Goal: Task Accomplishment & Management: Use online tool/utility

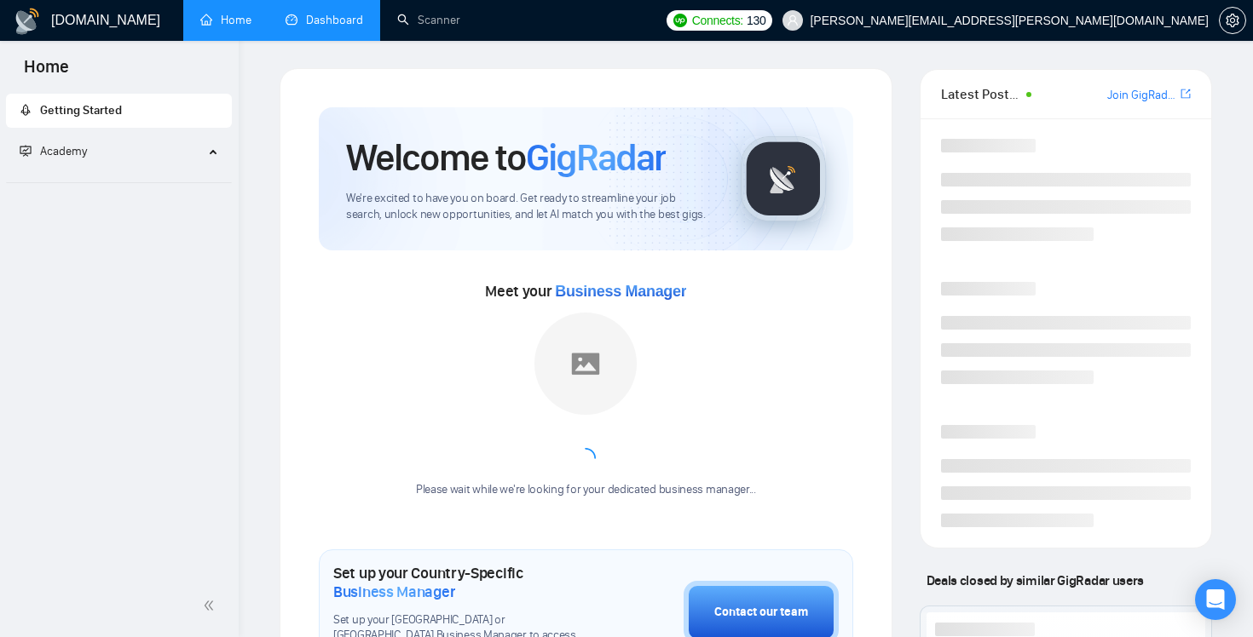
click at [320, 26] on link "Dashboard" at bounding box center [324, 20] width 78 height 14
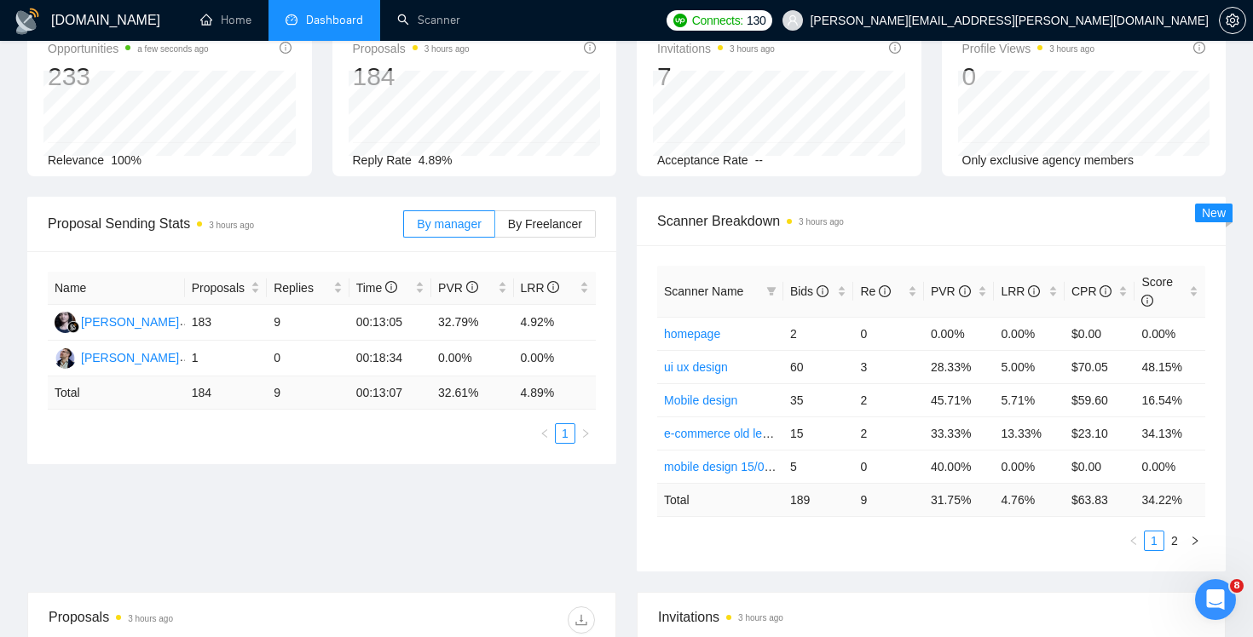
scroll to position [106, 0]
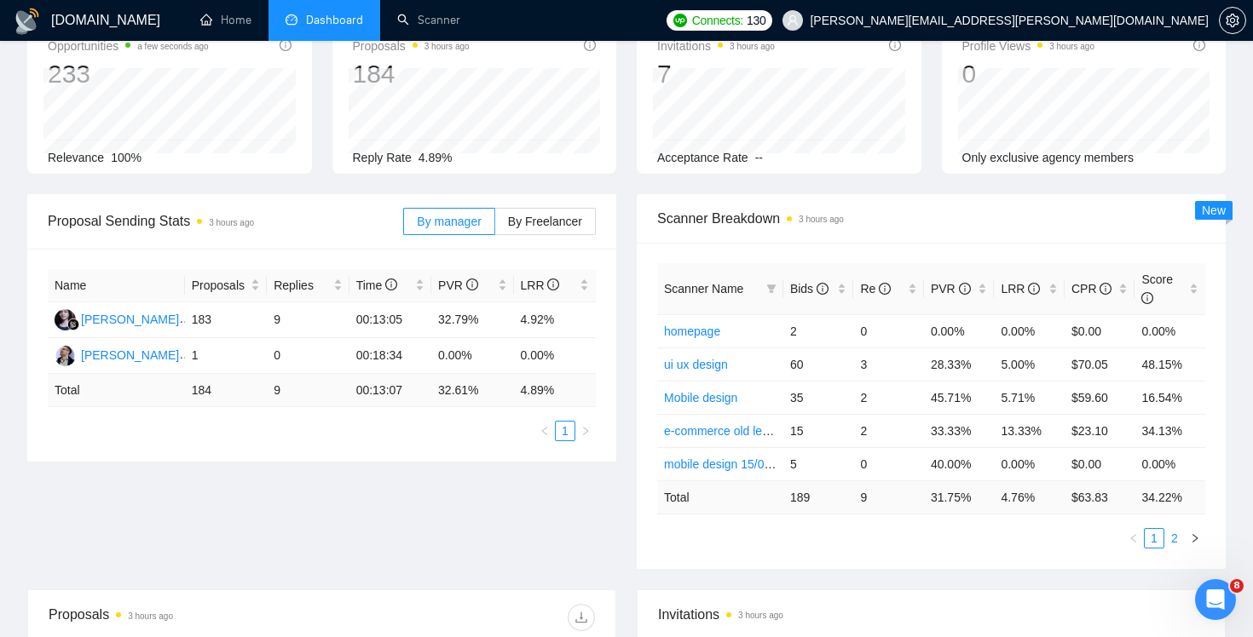
click at [1172, 544] on link "2" at bounding box center [1174, 538] width 19 height 19
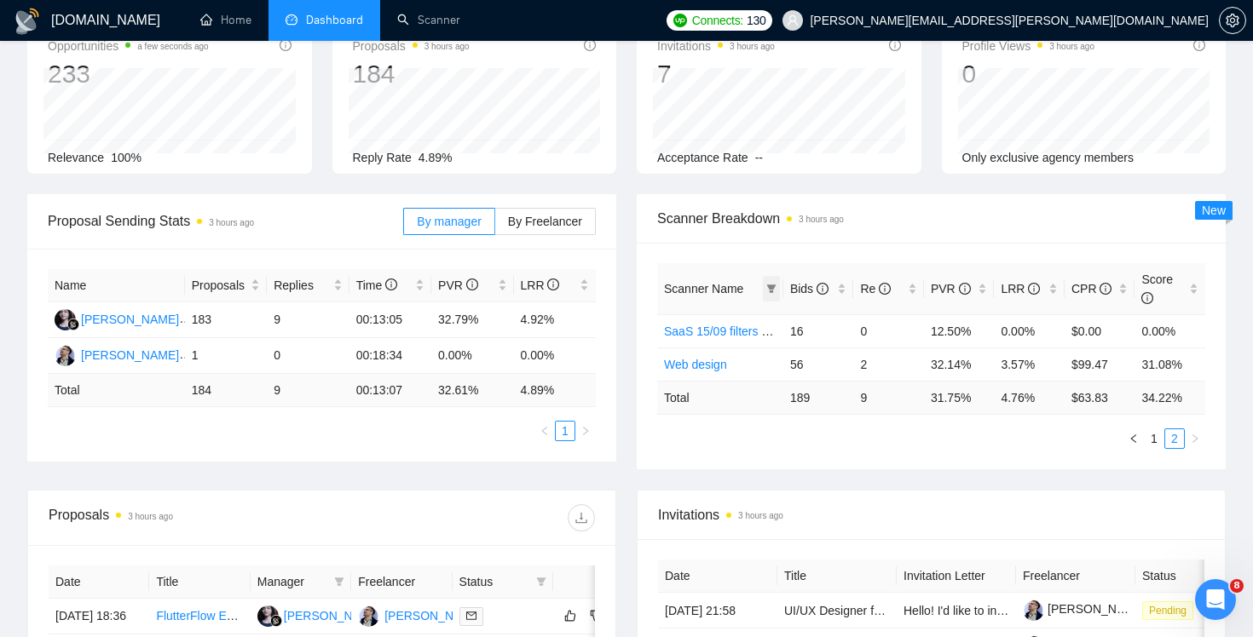
scroll to position [0, 0]
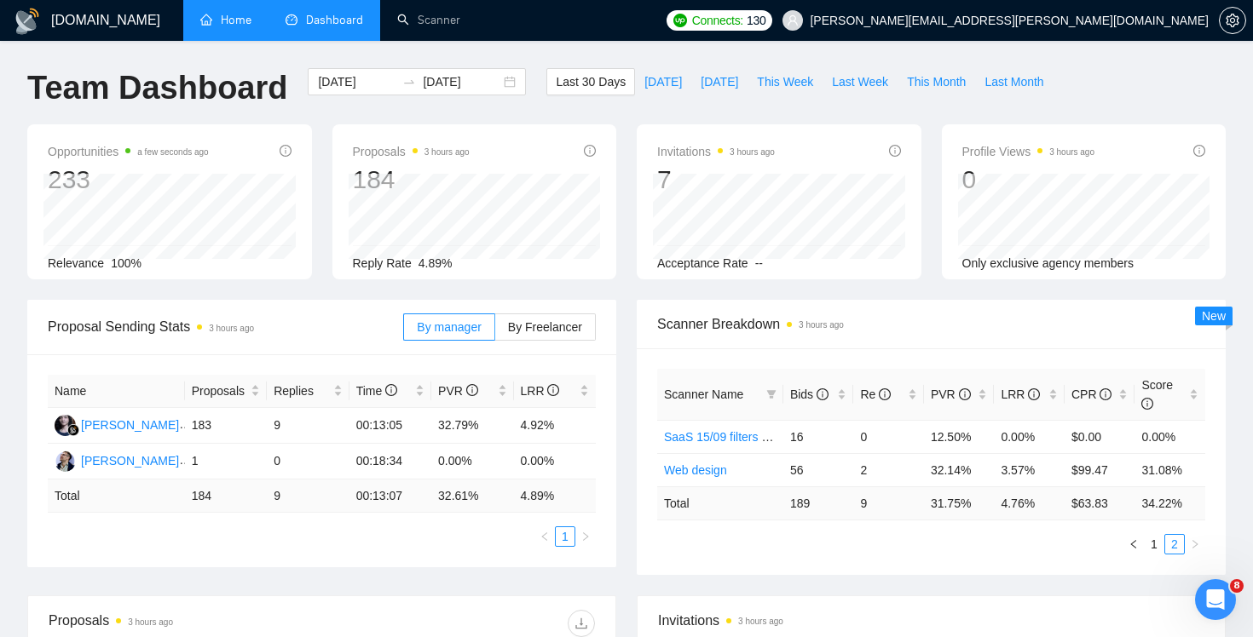
click at [233, 24] on link "Home" at bounding box center [225, 20] width 51 height 14
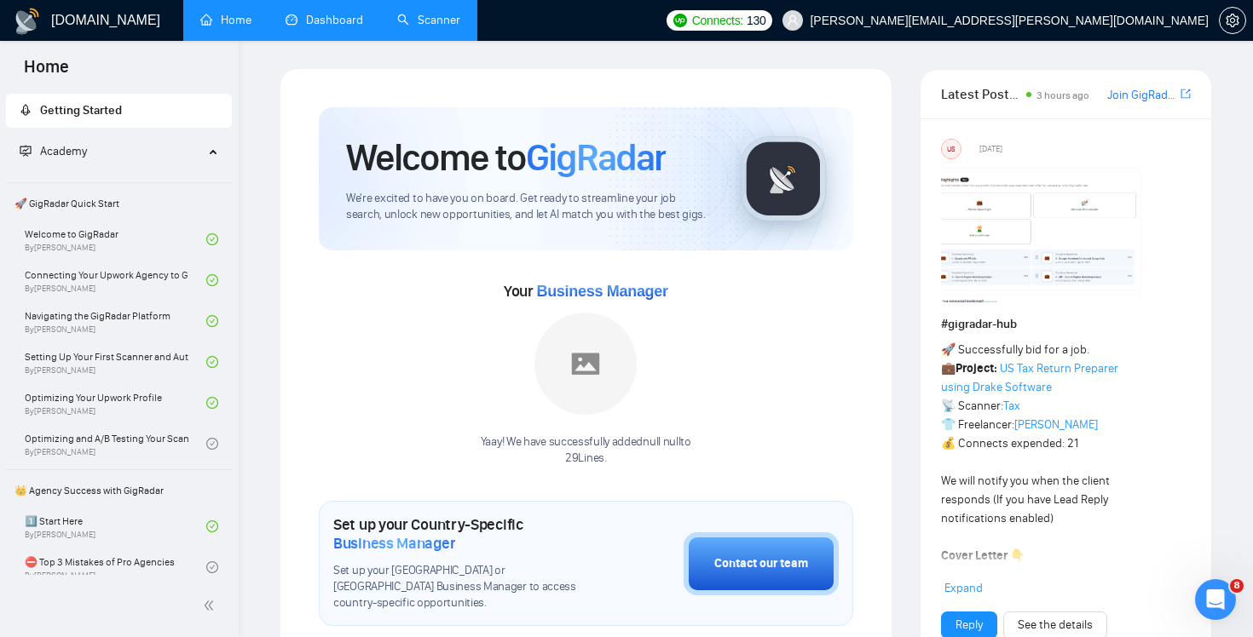
click at [427, 24] on link "Scanner" at bounding box center [428, 20] width 63 height 14
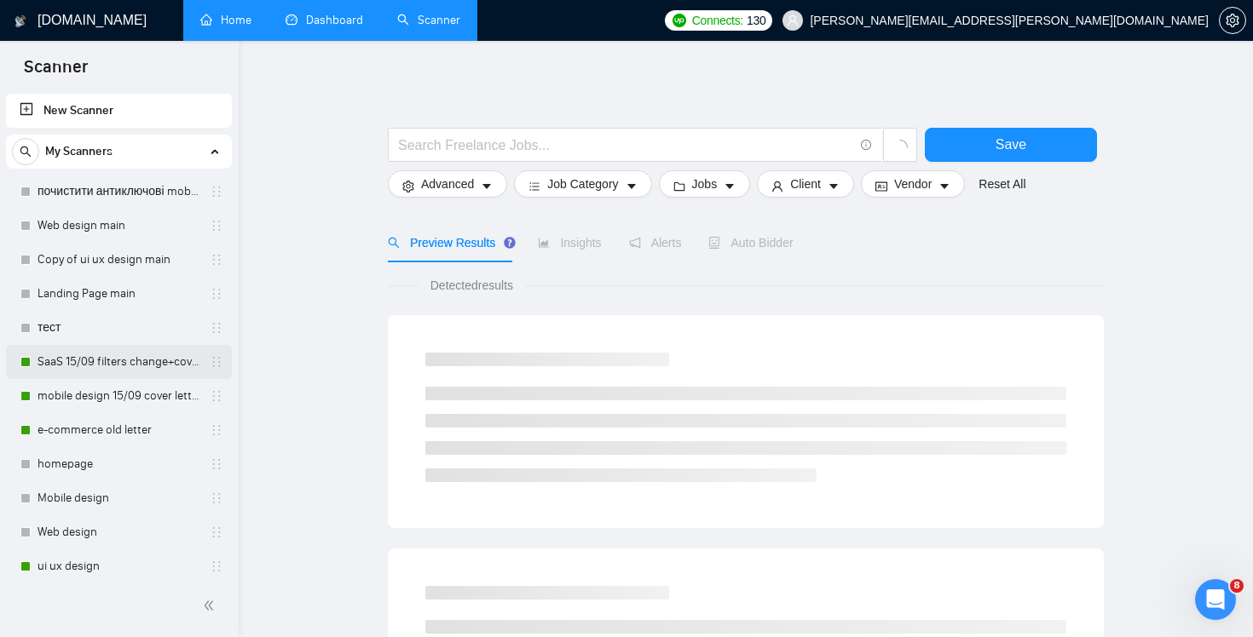
click at [126, 366] on link "SaaS 15/09 filters change+cover letter change" at bounding box center [118, 362] width 162 height 34
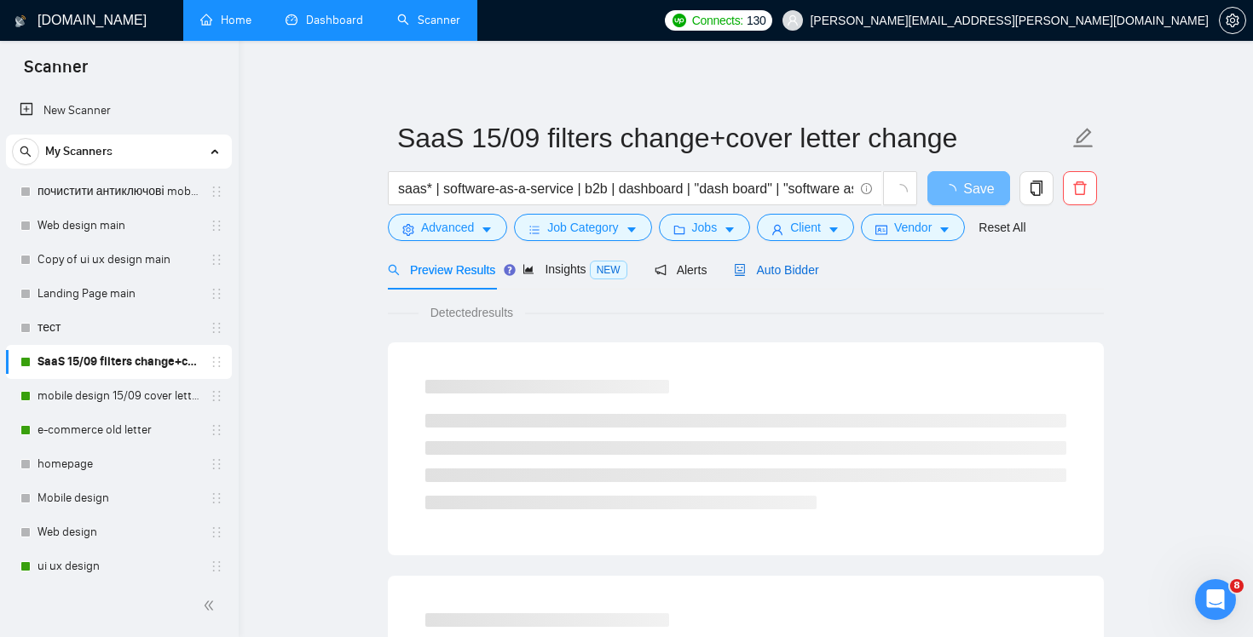
click at [773, 274] on span "Auto Bidder" at bounding box center [776, 270] width 84 height 14
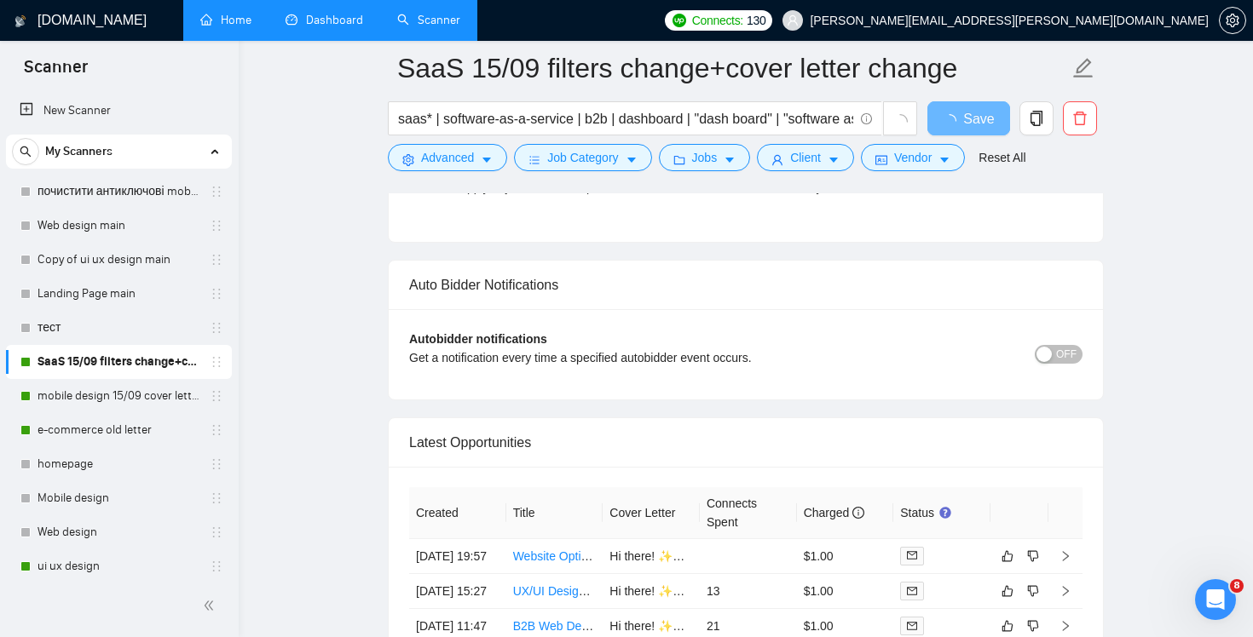
scroll to position [3913, 0]
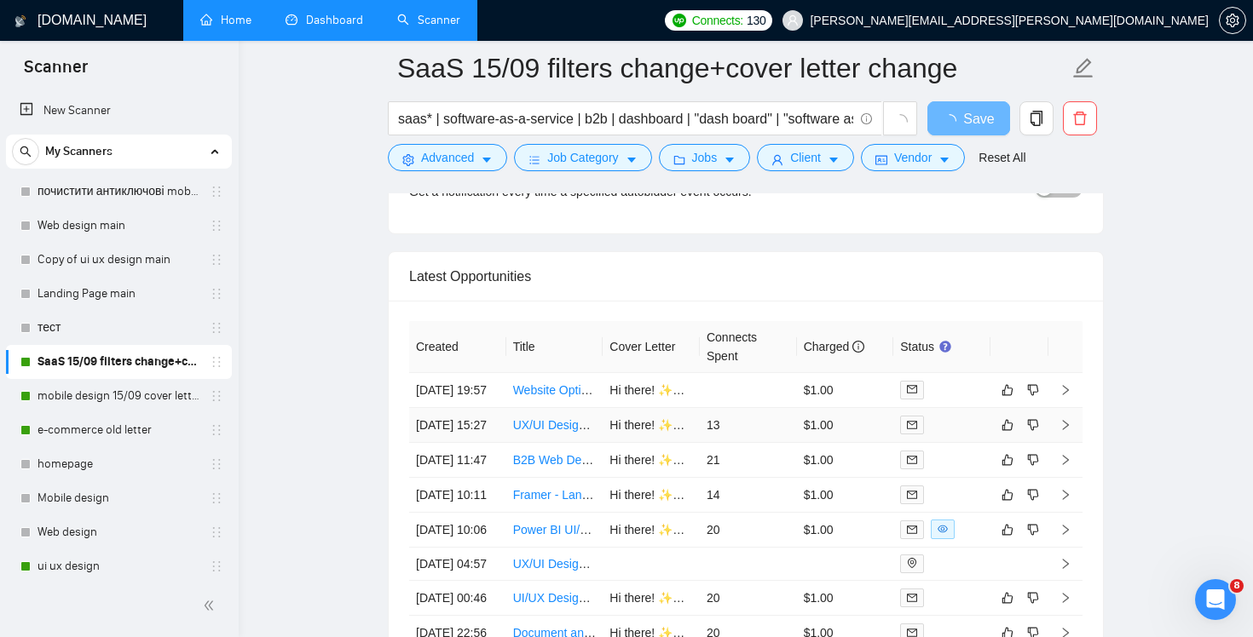
click at [560, 443] on td "UX/UI Designer Needed for Modern SaaS Application" at bounding box center [554, 425] width 97 height 35
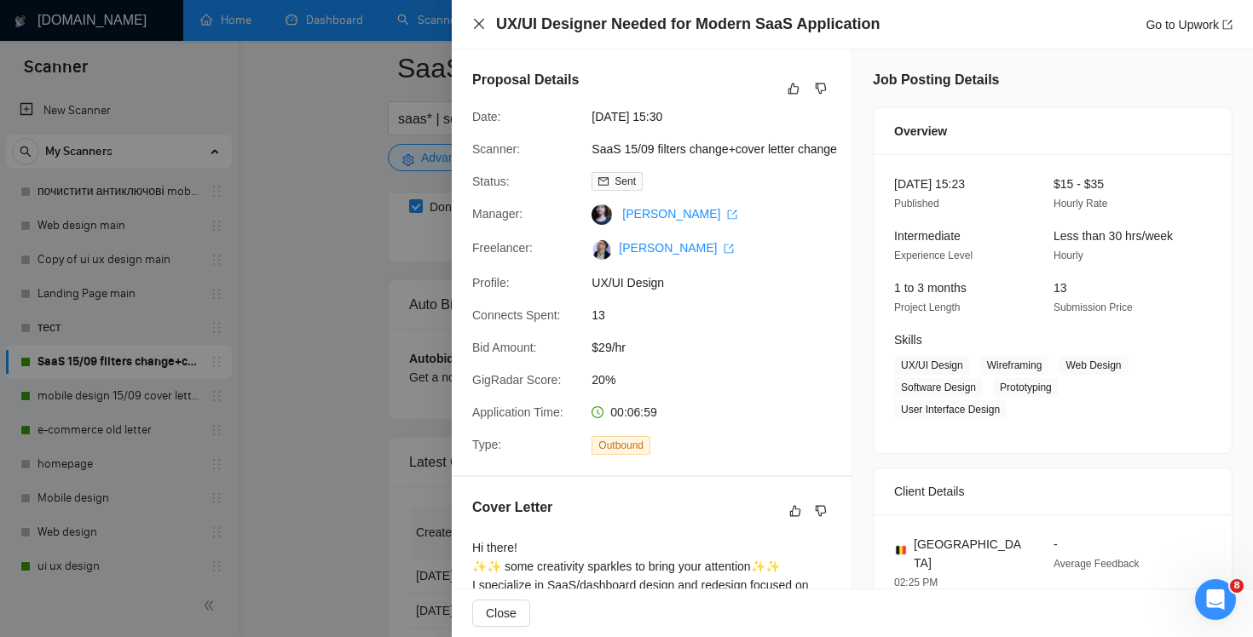
click at [482, 21] on icon "close" at bounding box center [479, 24] width 14 height 14
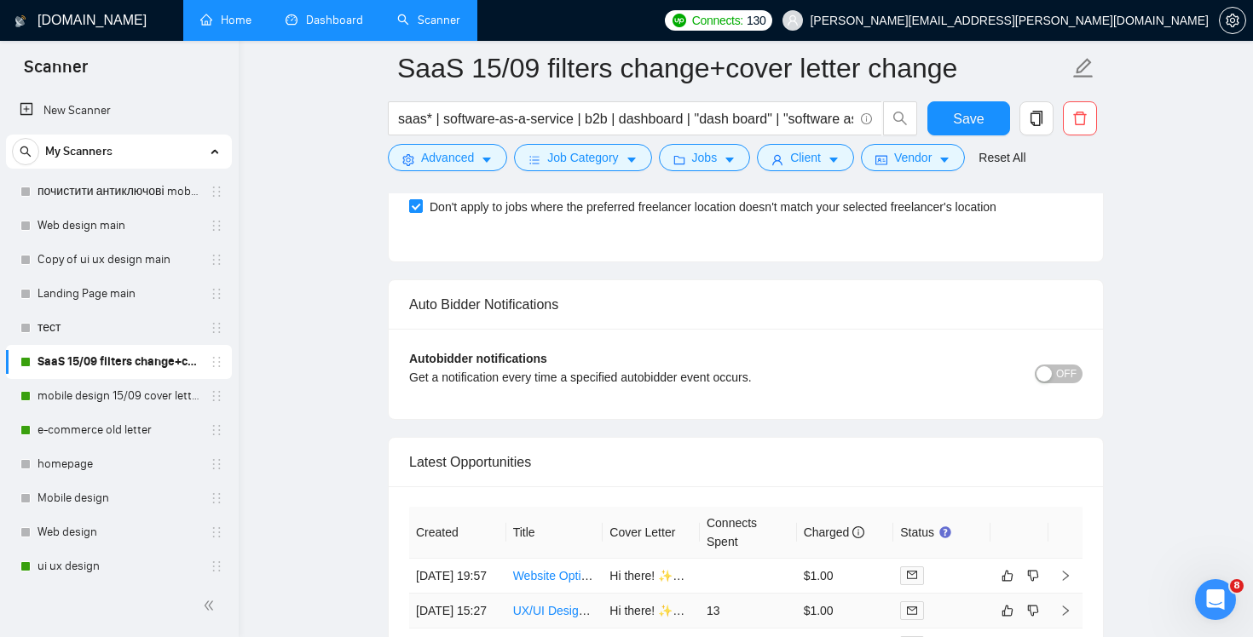
scroll to position [4029, 0]
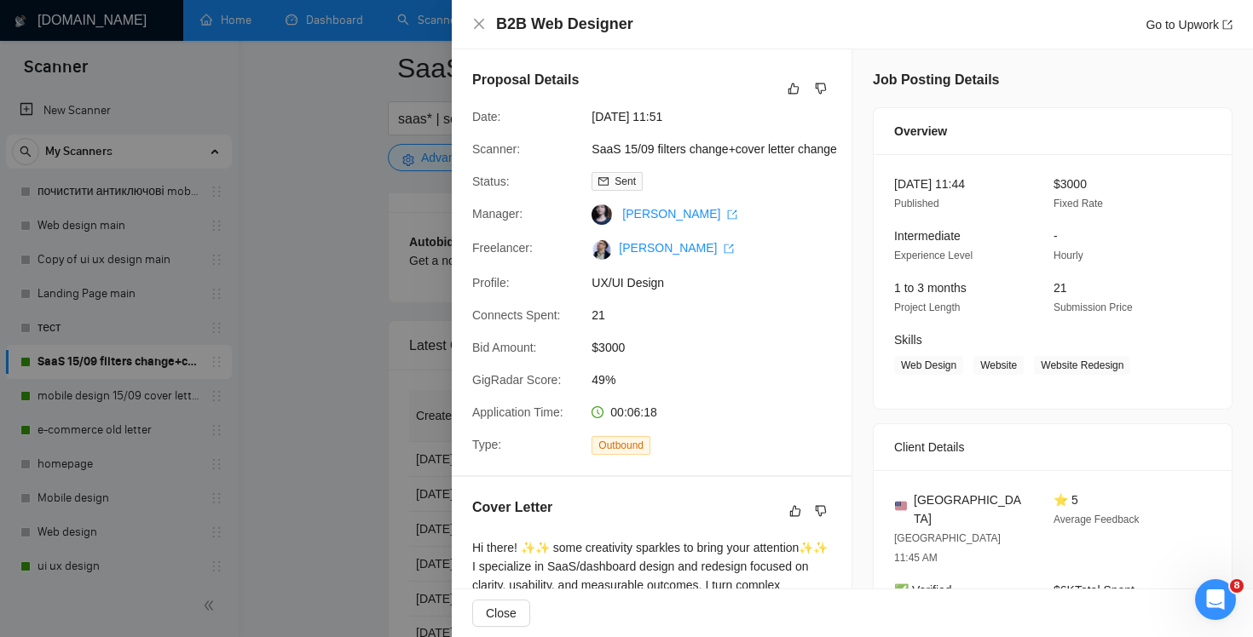
click at [456, 11] on div "B2B Web Designer Go to Upwork" at bounding box center [852, 24] width 801 height 49
click at [468, 25] on div "B2B Web Designer Go to Upwork" at bounding box center [852, 24] width 801 height 49
click at [474, 24] on icon "close" at bounding box center [479, 24] width 14 height 14
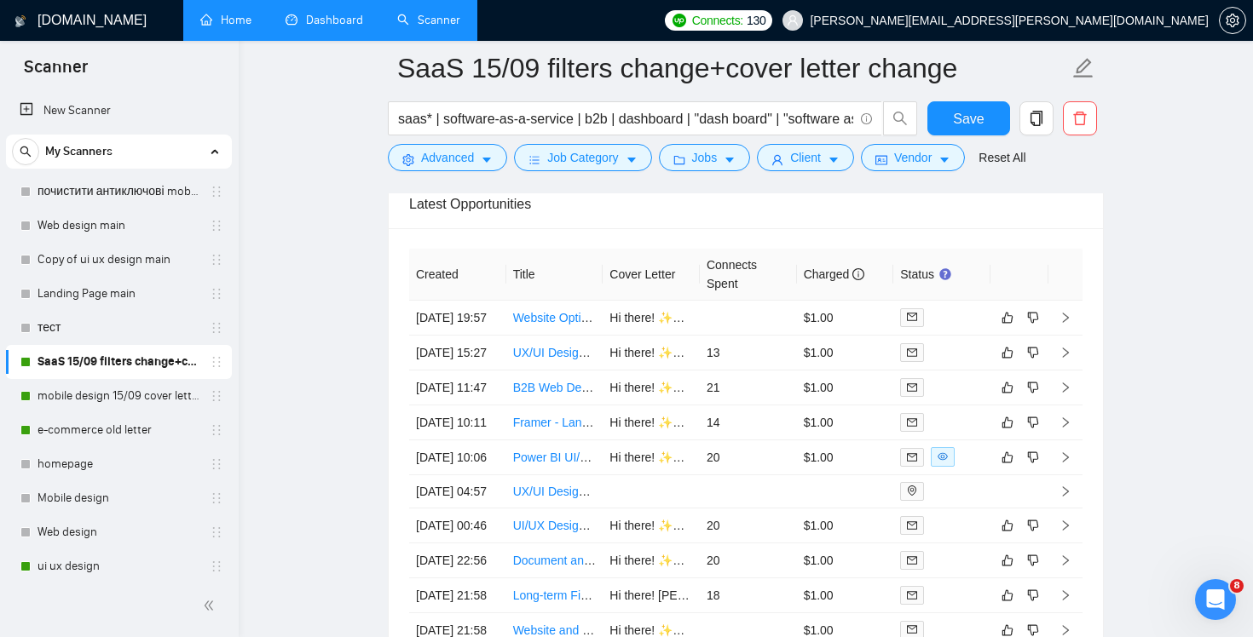
scroll to position [4271, 0]
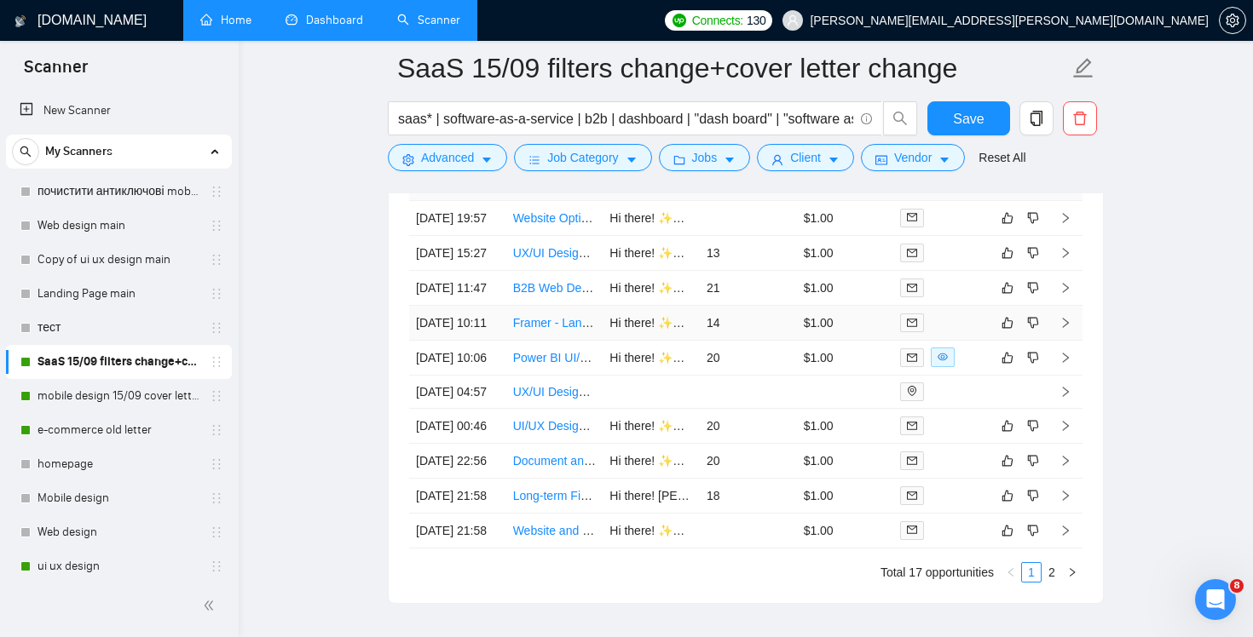
click at [758, 341] on td "14" at bounding box center [748, 323] width 97 height 35
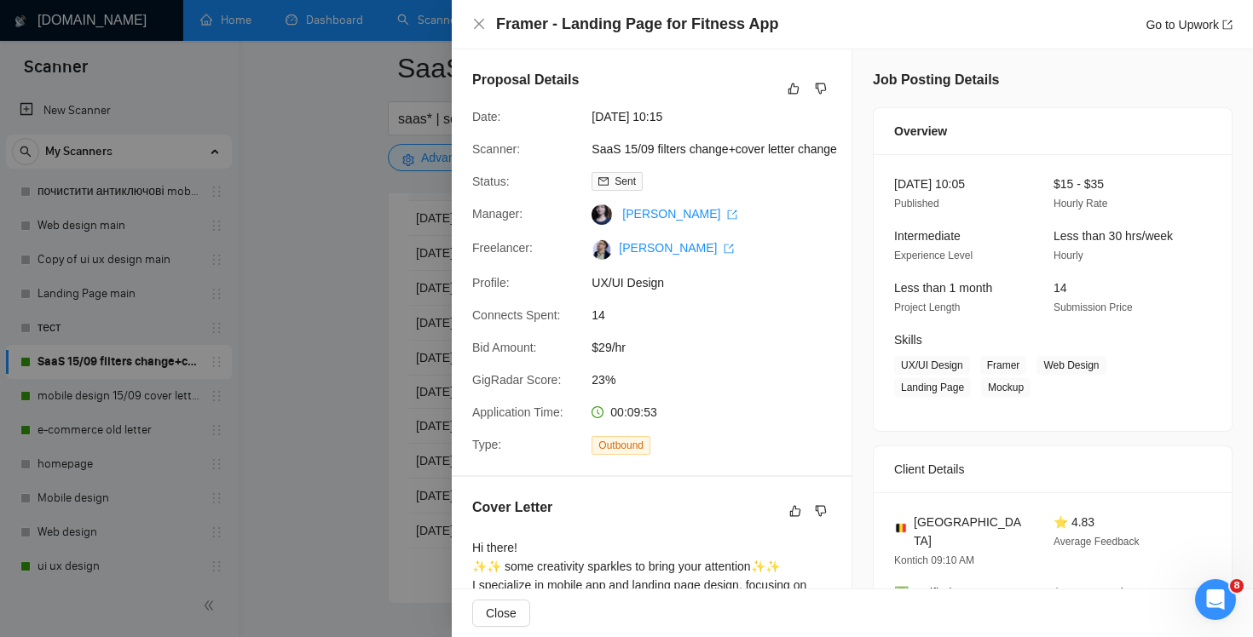
click at [486, 25] on div "Framer - Landing Page for Fitness App Go to Upwork" at bounding box center [852, 24] width 760 height 21
click at [474, 20] on icon "close" at bounding box center [479, 24] width 14 height 14
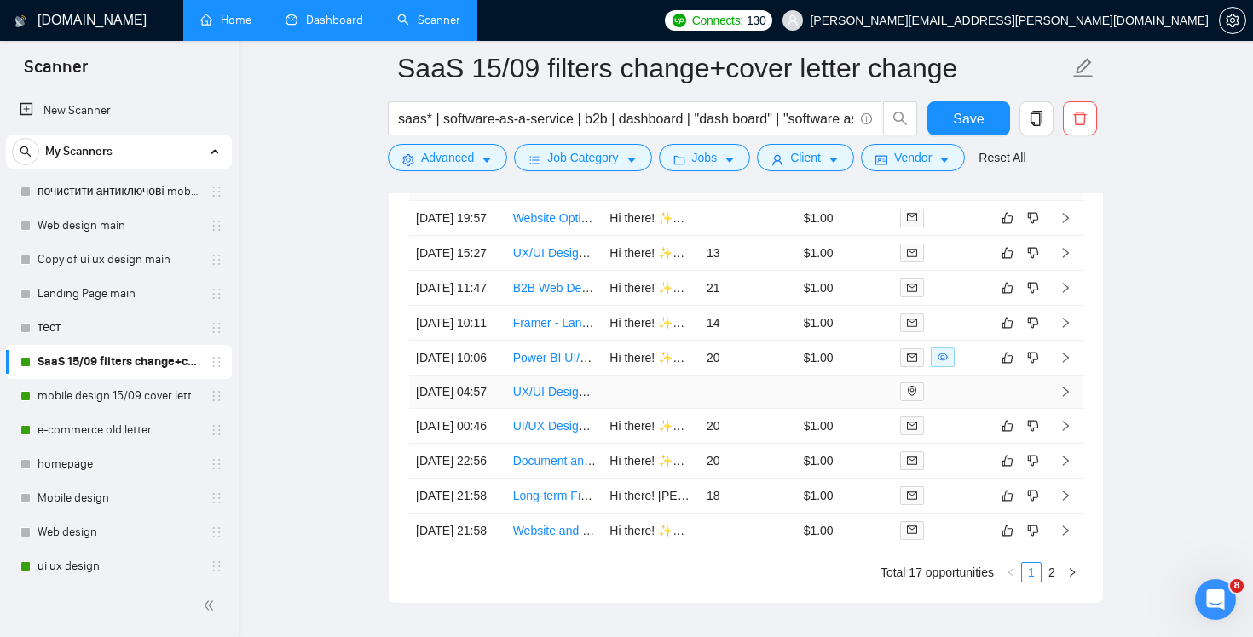
click at [810, 409] on td at bounding box center [845, 392] width 97 height 33
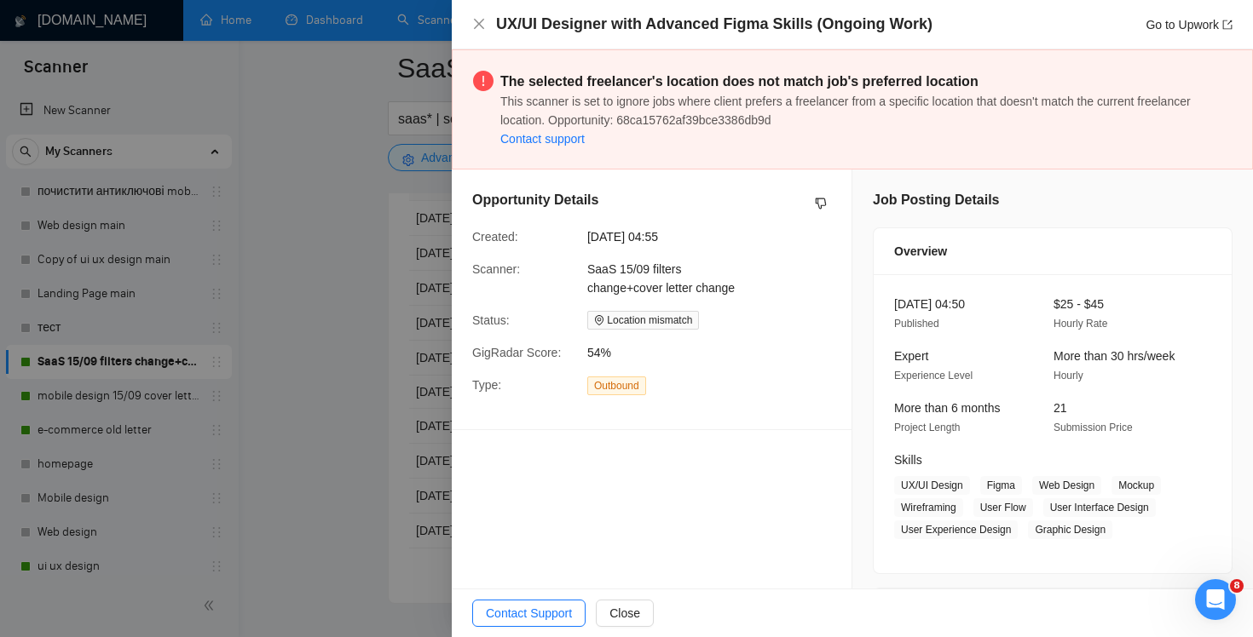
click at [467, 27] on div "UX/UI Designer with Advanced Figma Skills (Ongoing Work) Go to Upwork" at bounding box center [852, 24] width 801 height 49
click at [472, 22] on icon "close" at bounding box center [479, 24] width 14 height 14
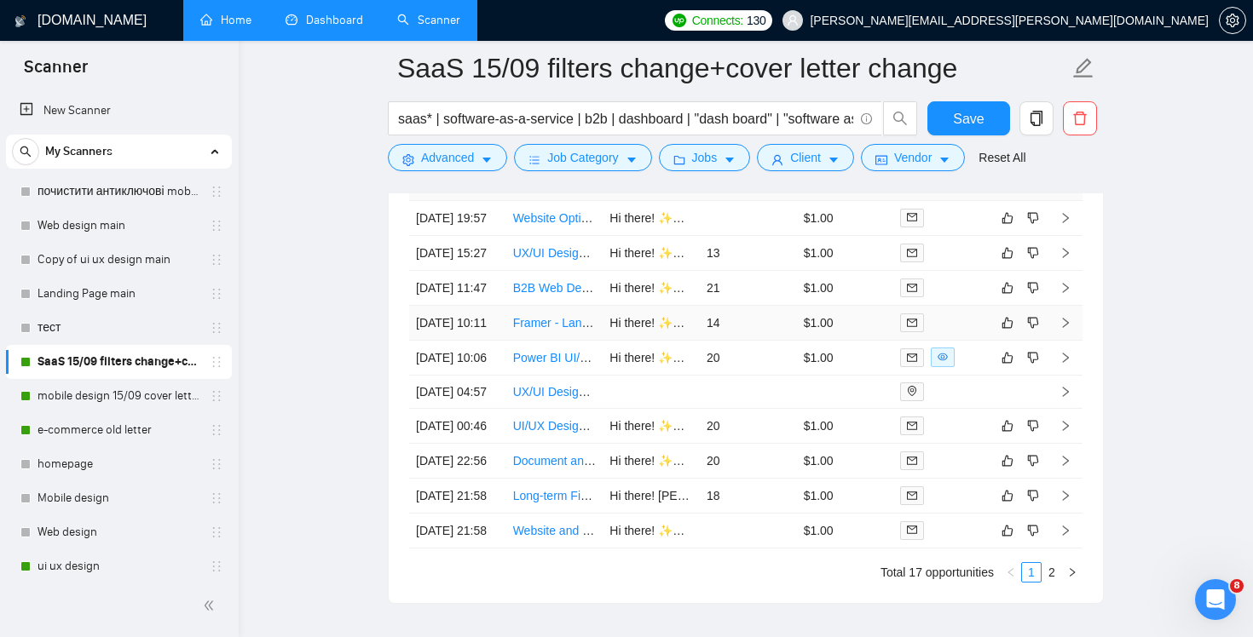
scroll to position [4312, 0]
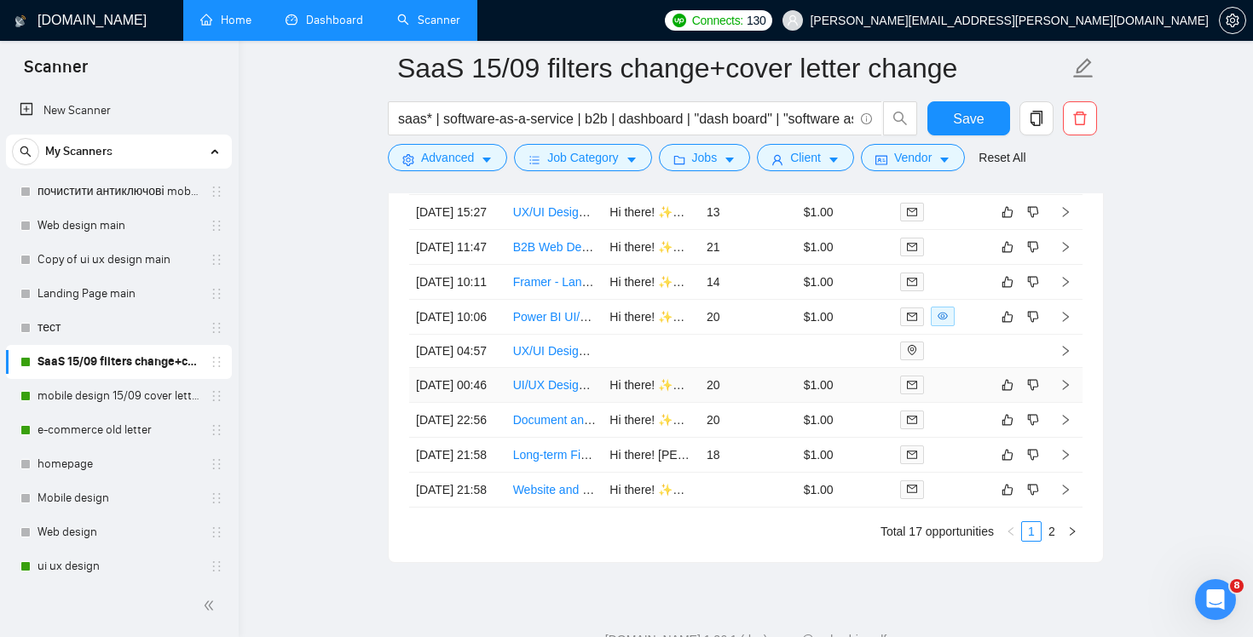
click at [850, 403] on td "$1.00" at bounding box center [845, 385] width 97 height 35
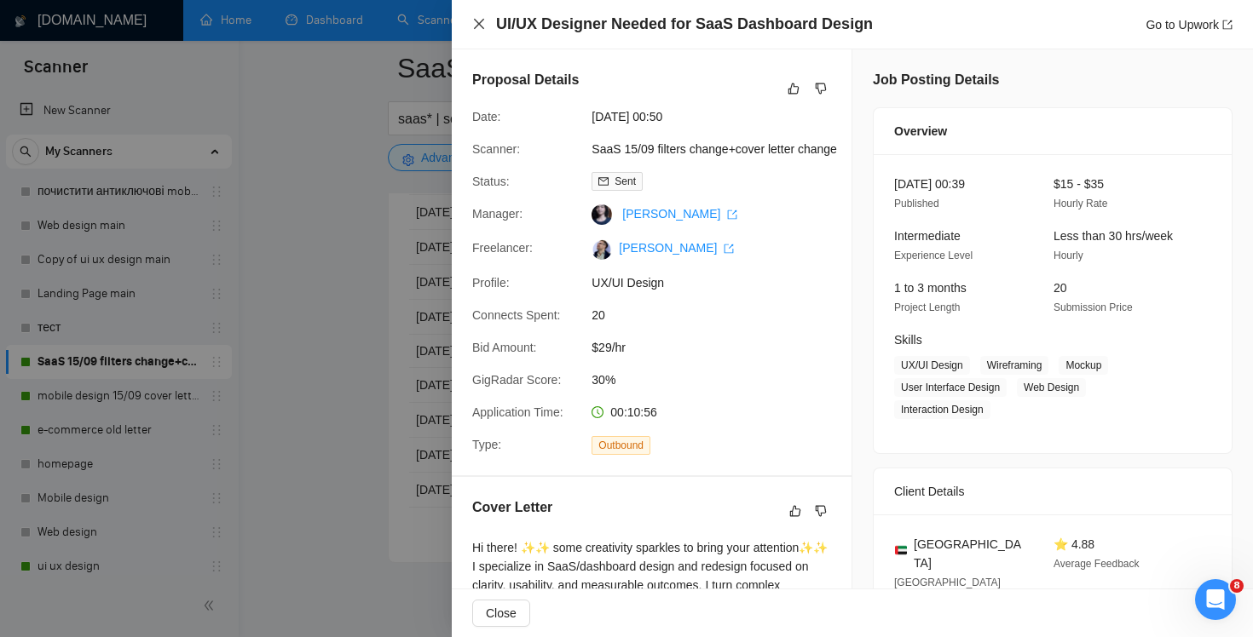
click at [474, 21] on icon "close" at bounding box center [479, 24] width 14 height 14
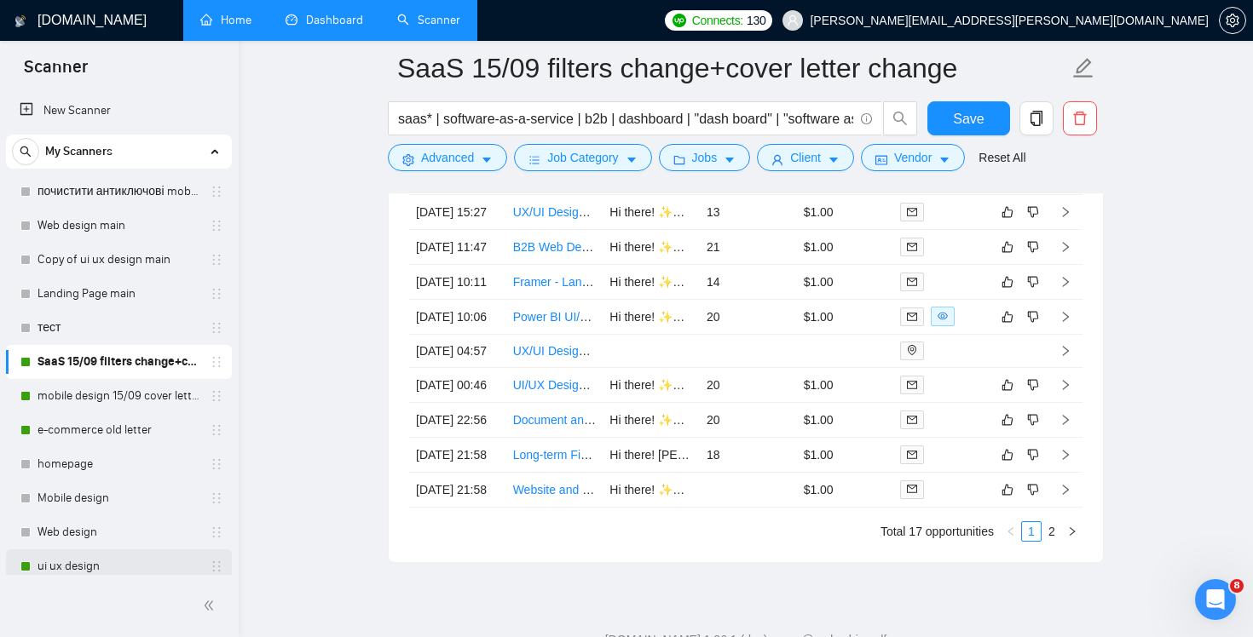
click at [86, 562] on link "ui ux design" at bounding box center [118, 567] width 162 height 34
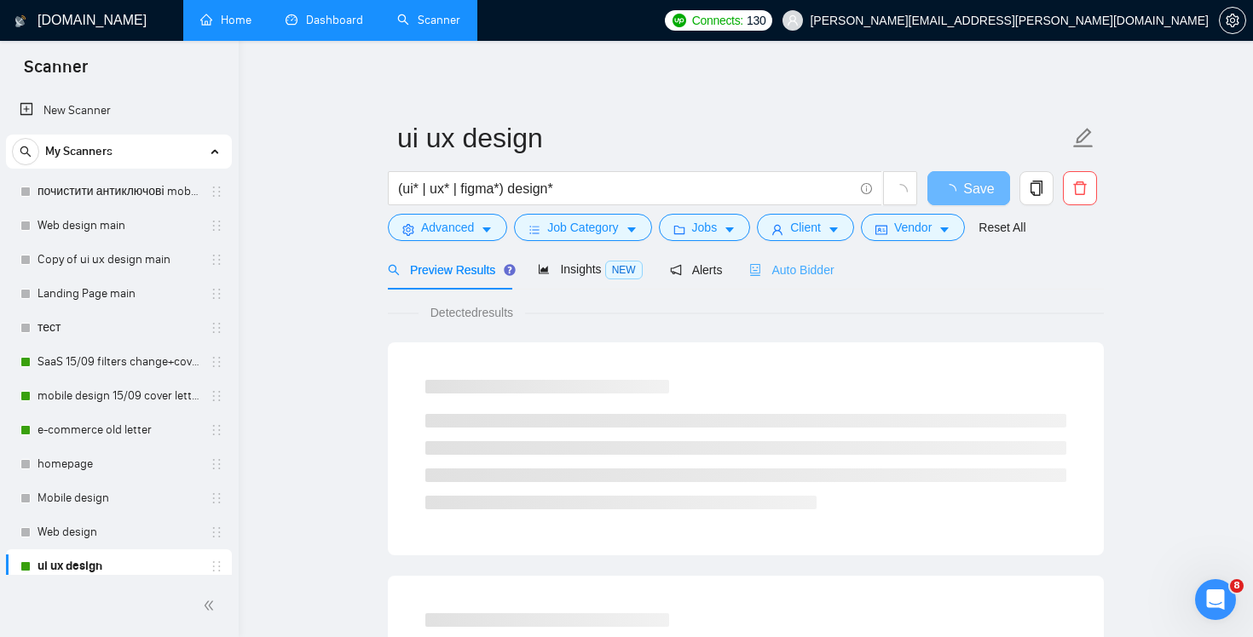
click at [820, 281] on div "Auto Bidder" at bounding box center [791, 270] width 84 height 40
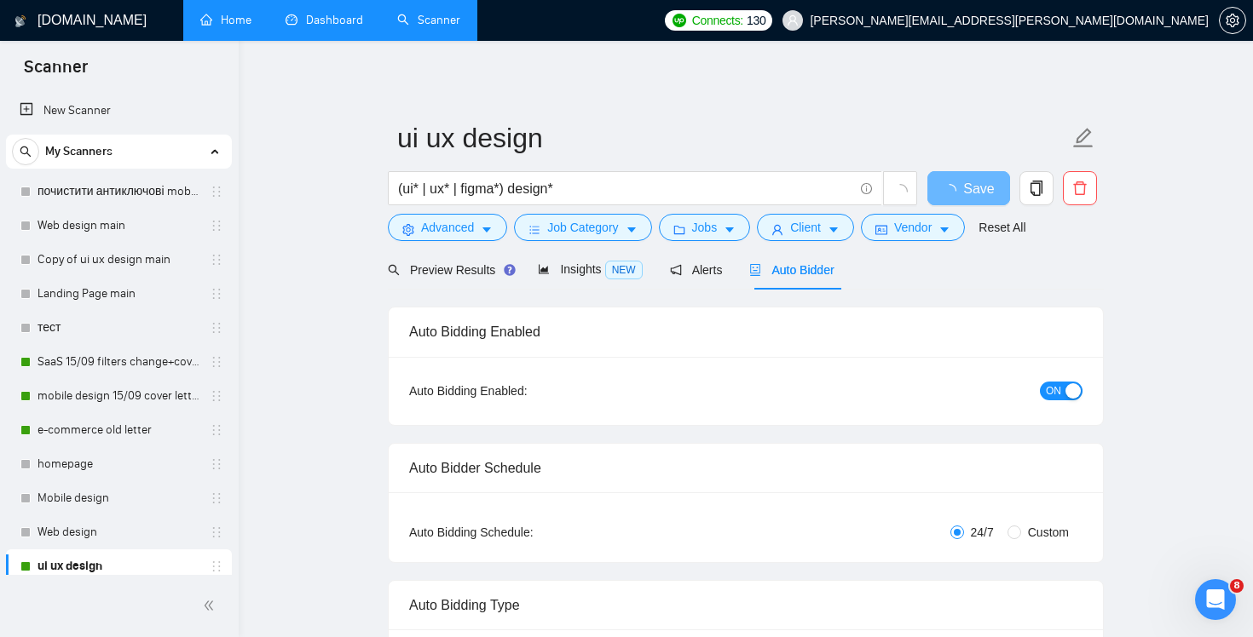
checkbox input "true"
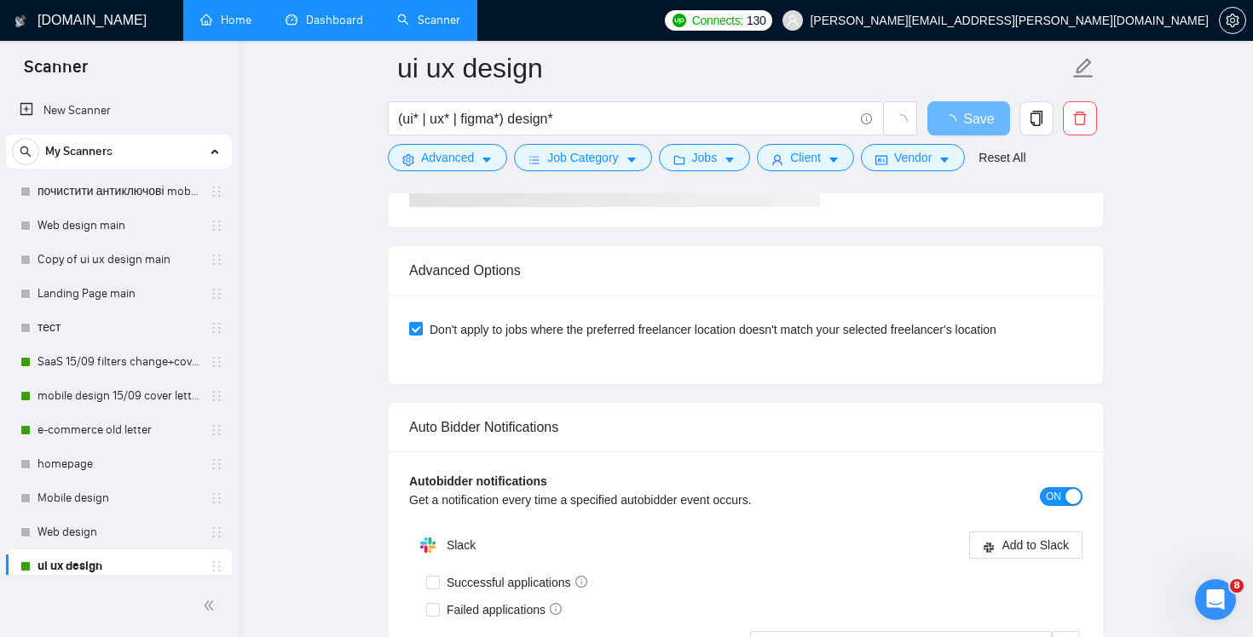
scroll to position [4103, 0]
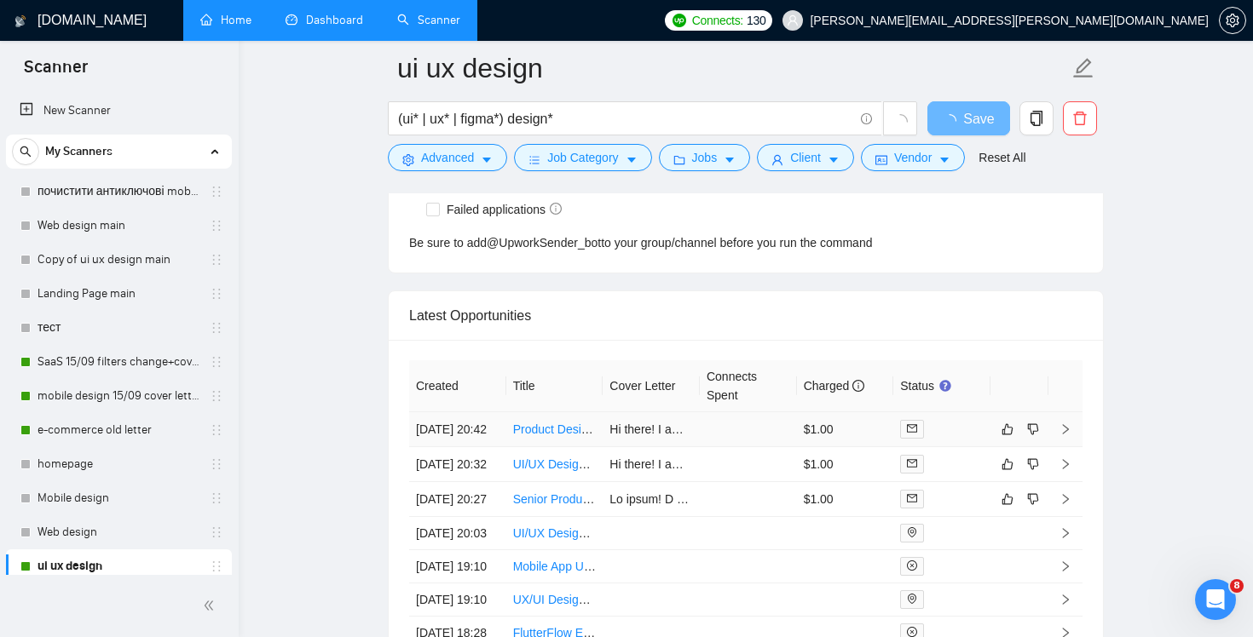
click at [734, 447] on td at bounding box center [748, 429] width 97 height 35
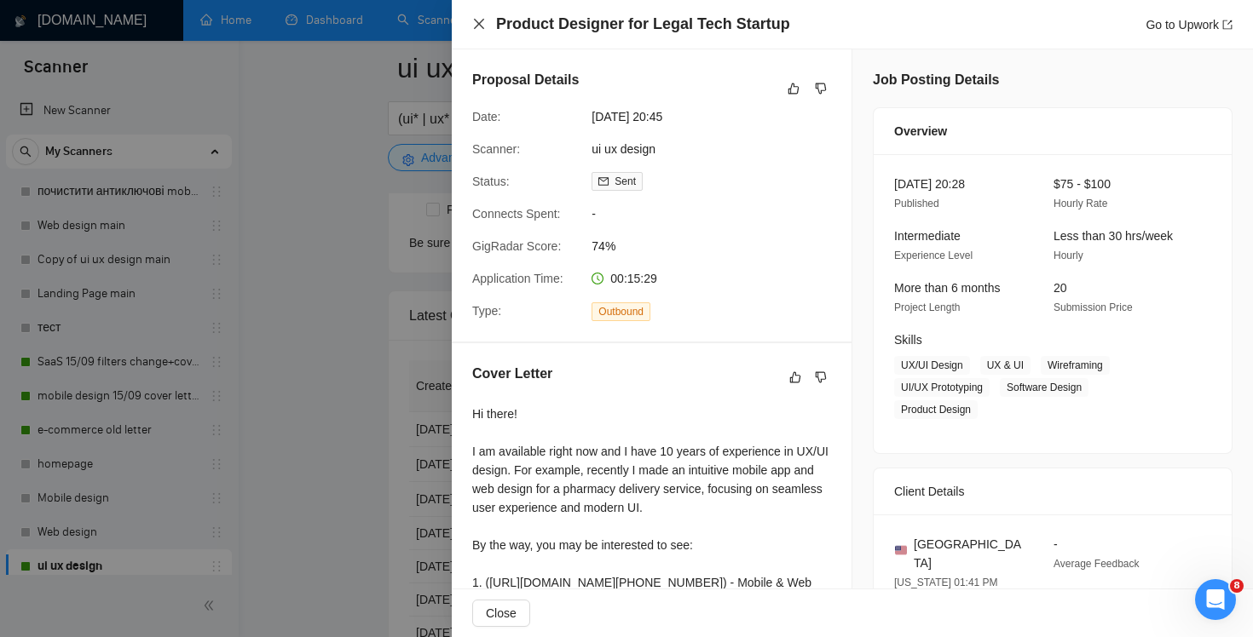
click at [472, 25] on icon "close" at bounding box center [479, 24] width 14 height 14
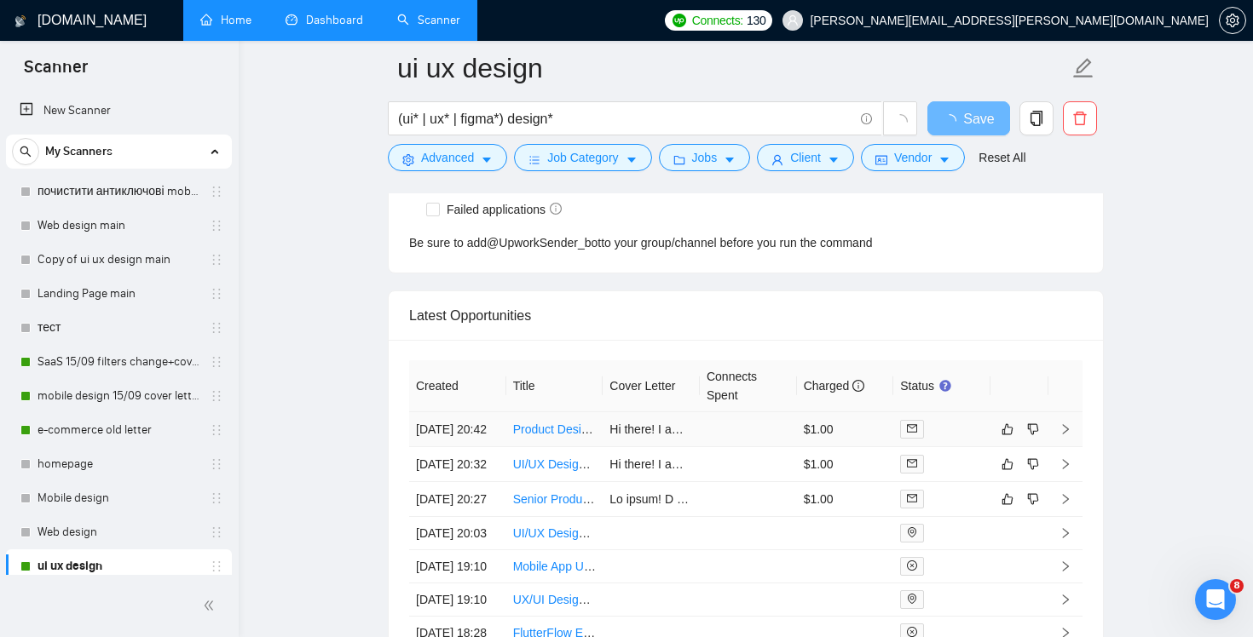
click at [734, 441] on td at bounding box center [748, 429] width 97 height 35
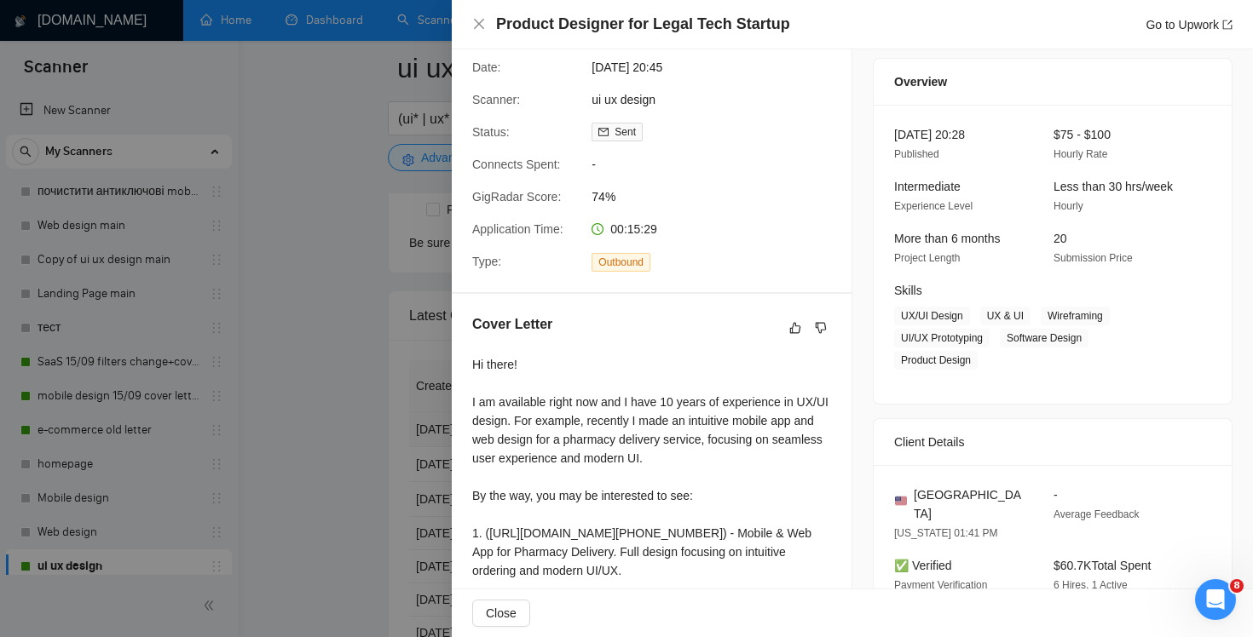
scroll to position [313, 0]
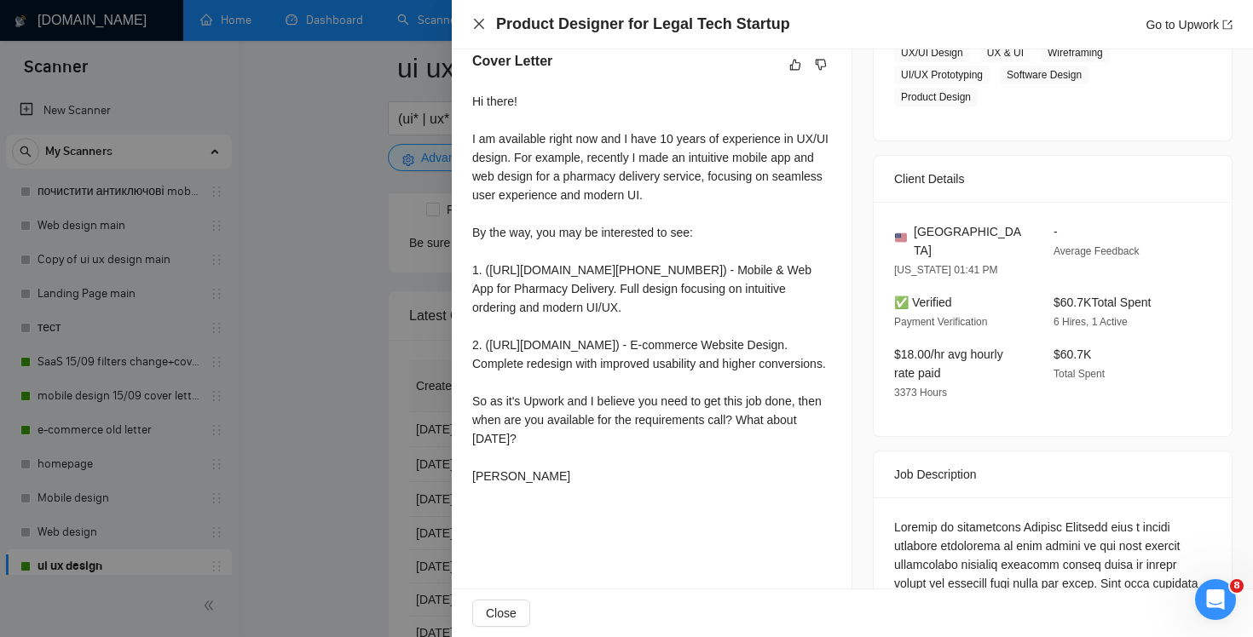
click at [483, 27] on icon "close" at bounding box center [479, 24] width 14 height 14
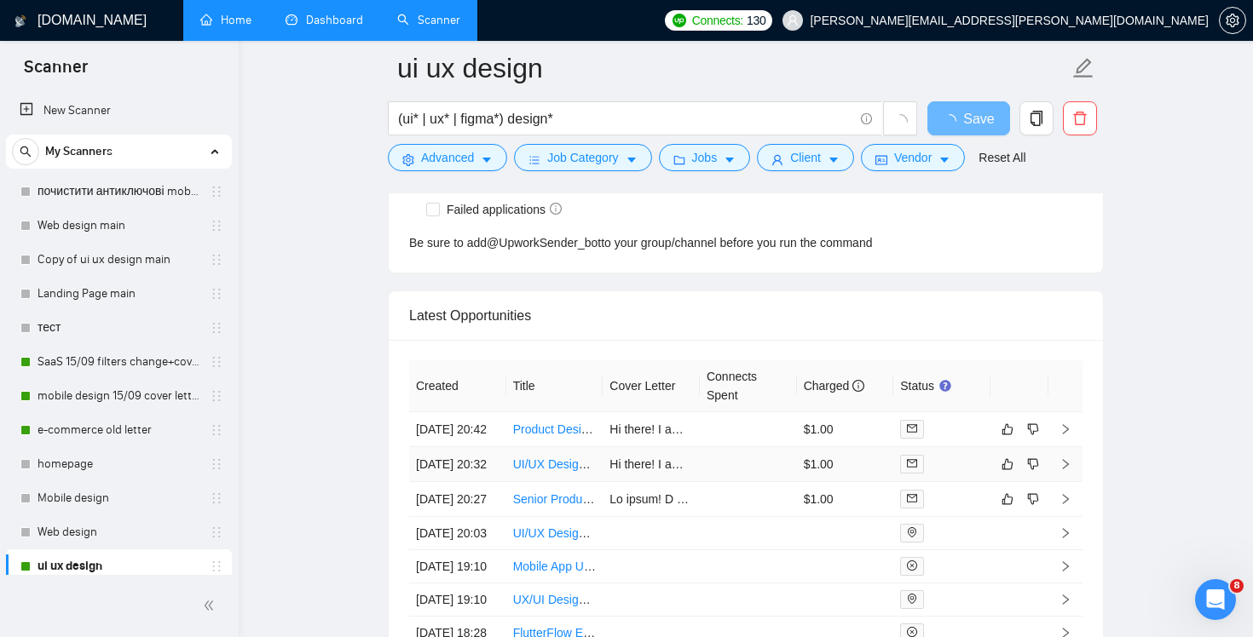
click at [766, 482] on td at bounding box center [748, 464] width 97 height 35
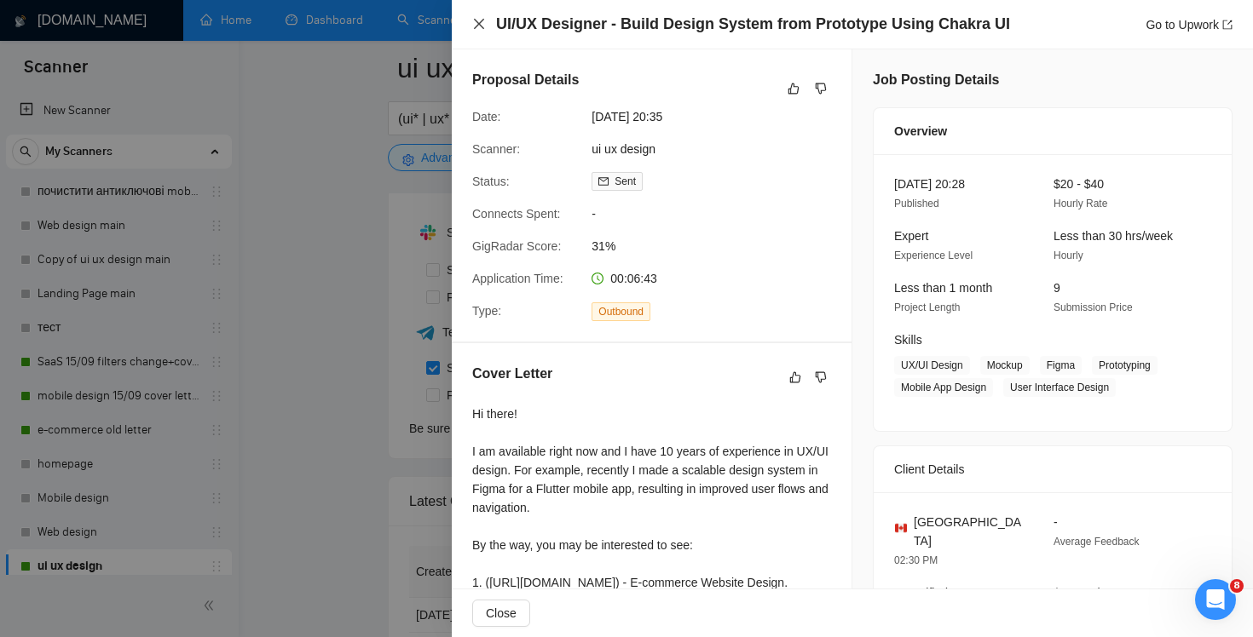
click at [474, 23] on icon "close" at bounding box center [479, 24] width 14 height 14
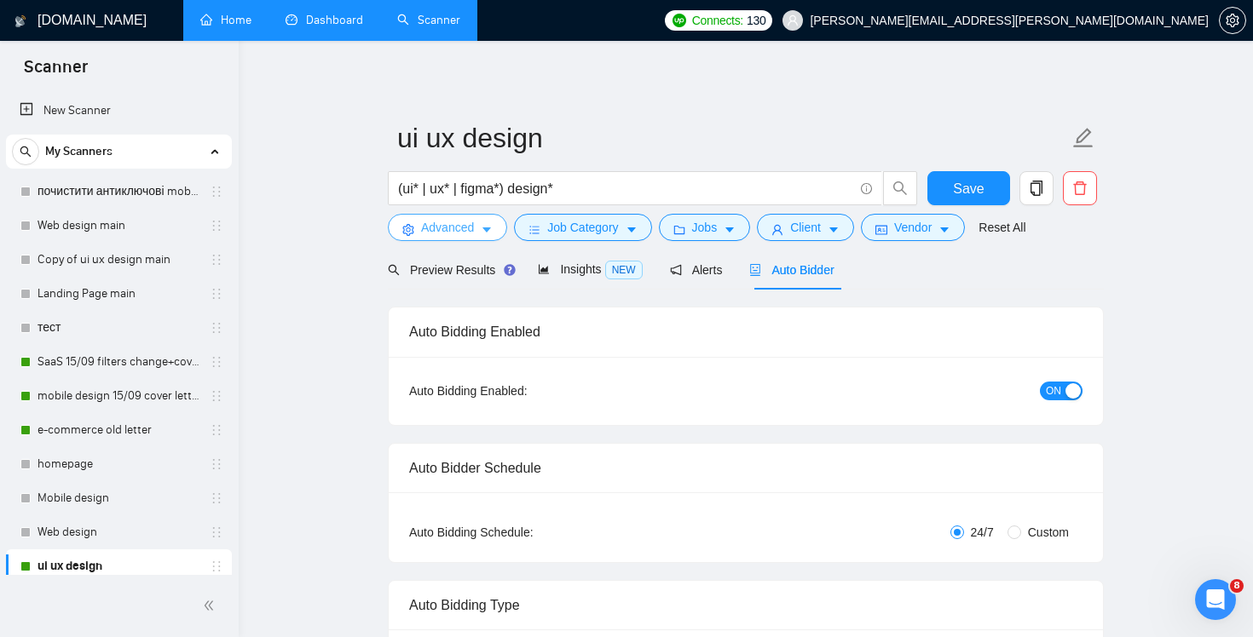
click at [454, 229] on span "Advanced" at bounding box center [447, 227] width 53 height 19
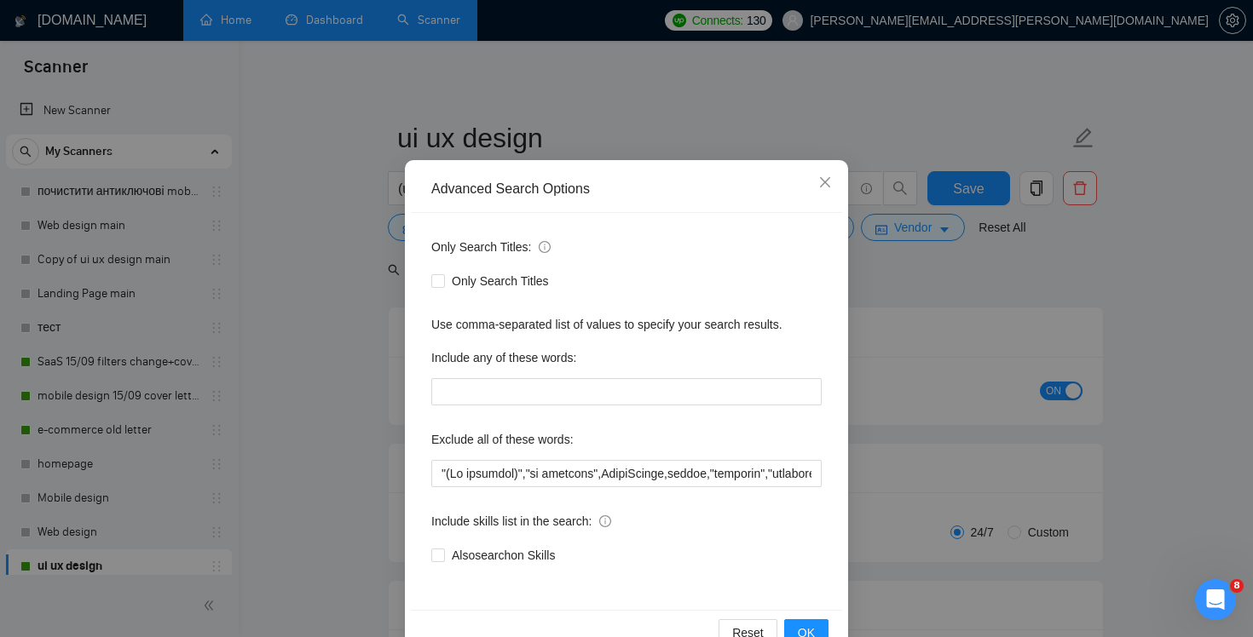
scroll to position [72, 0]
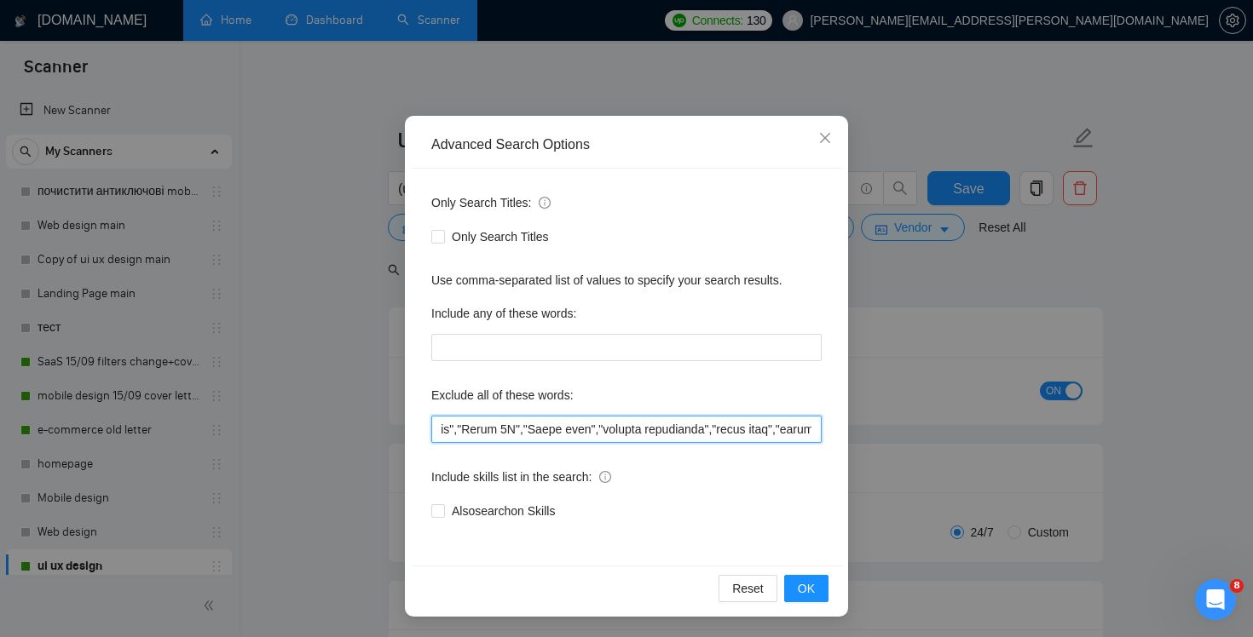
drag, startPoint x: 672, startPoint y: 432, endPoint x: 1148, endPoint y: 442, distance: 475.6
click at [1148, 442] on div "Advanced Search Options Only Search Titles: Only Search Titles Use comma-separa…" at bounding box center [626, 318] width 1253 height 637
paste input "Chakra"
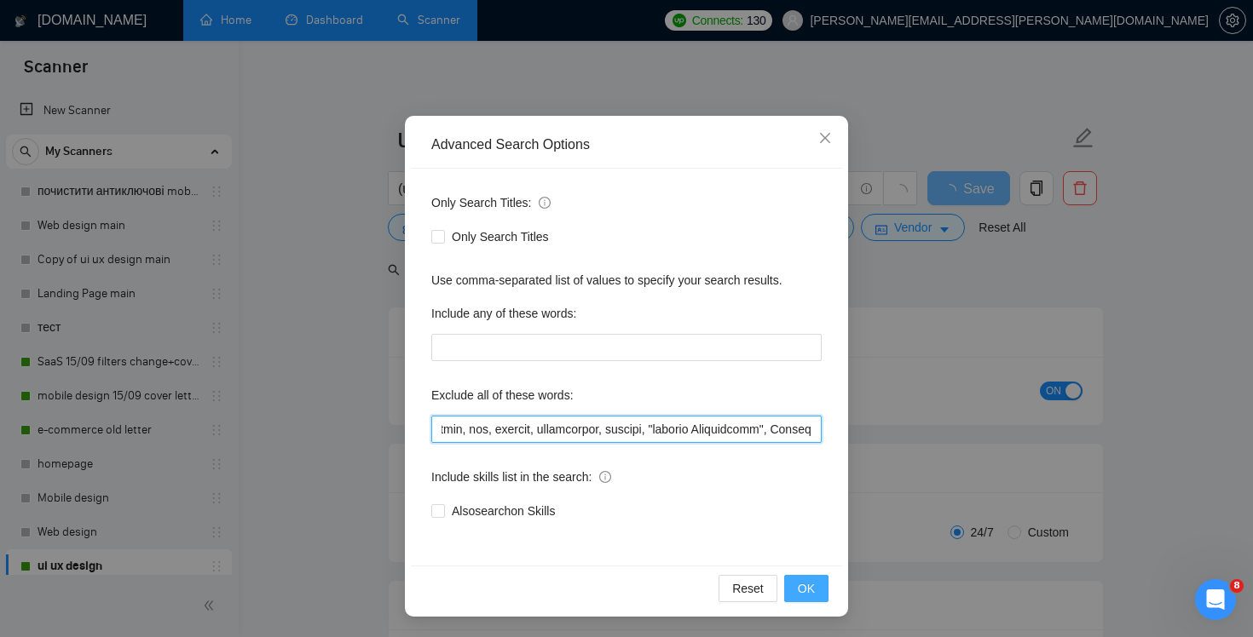
type input ""(No agencies)","no agencies",LearnWorlds,mentor,"tutoring","developer needed",…"
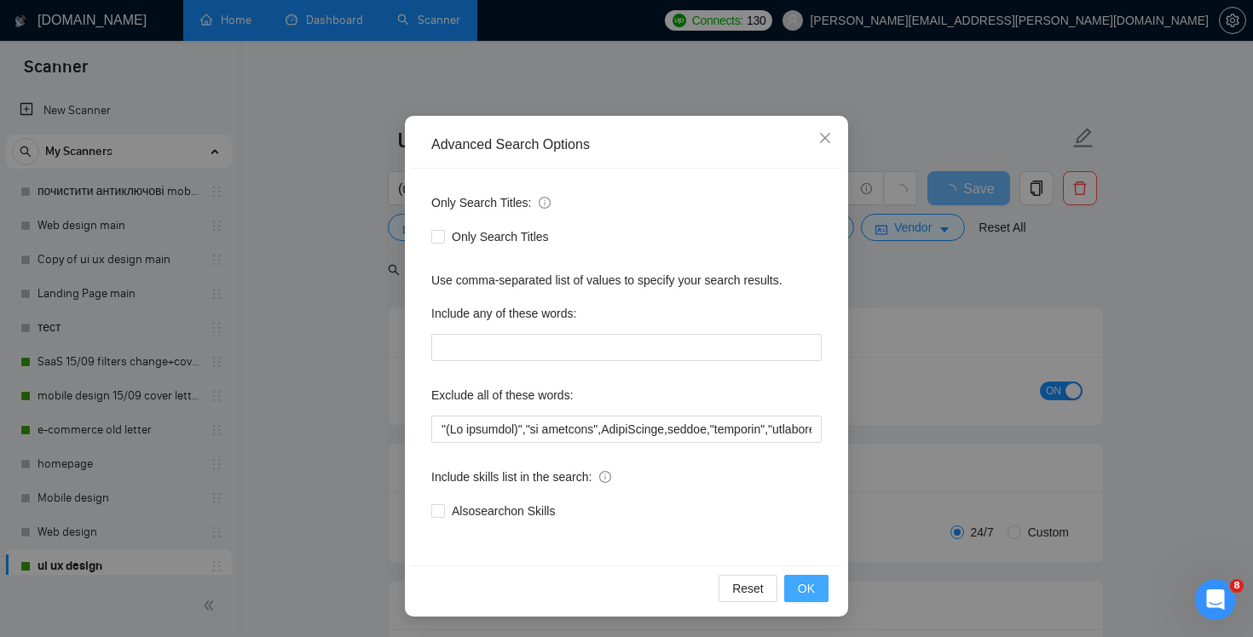
click at [807, 590] on span "OK" at bounding box center [806, 588] width 17 height 19
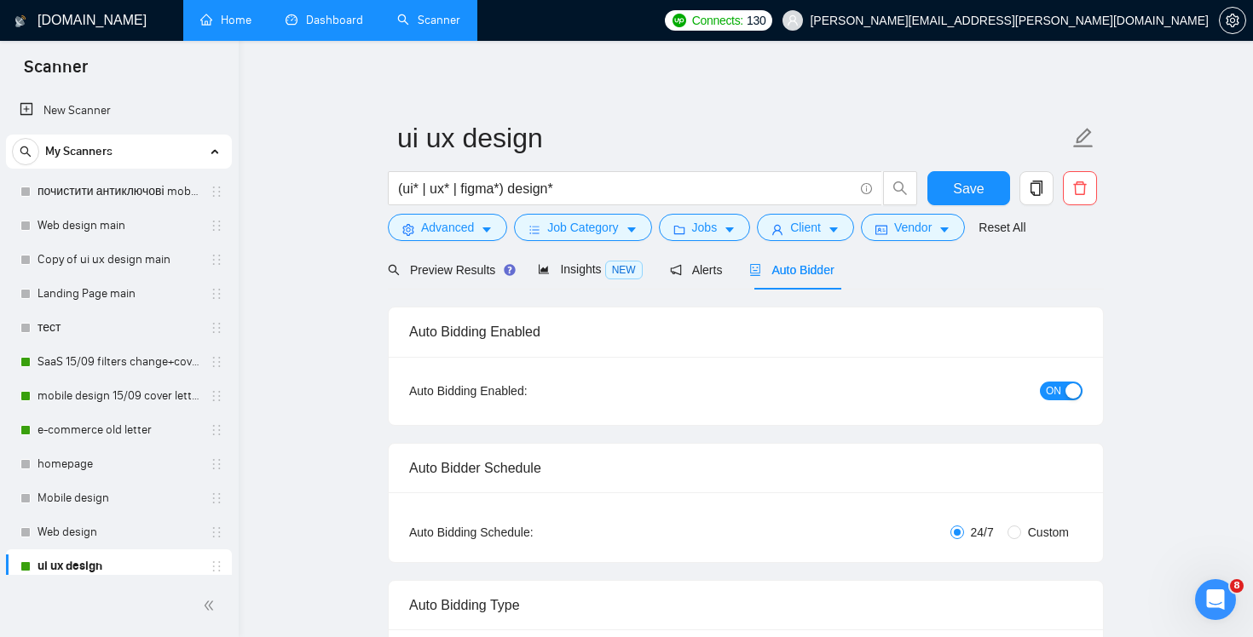
click at [994, 166] on form "ui ux design (ui* | ux* | figma*) design* Save Advanced Job Category Jobs Clien…" at bounding box center [746, 180] width 716 height 139
click at [981, 180] on span "Save" at bounding box center [968, 188] width 31 height 21
click at [443, 277] on div "Preview Results" at bounding box center [449, 270] width 123 height 19
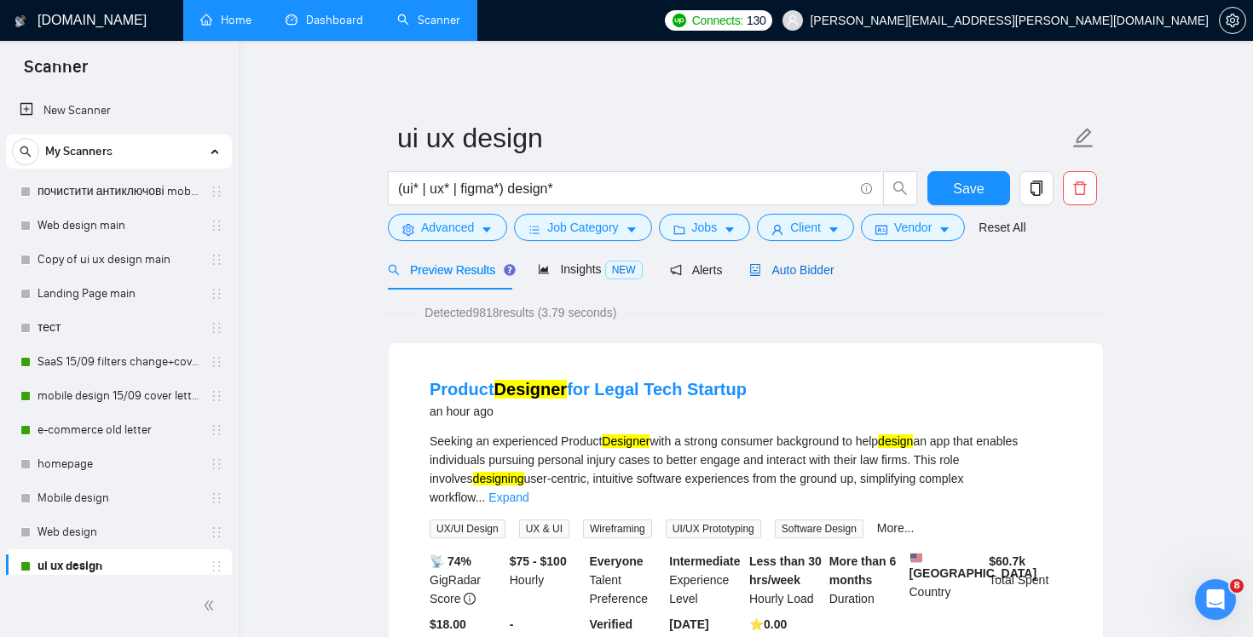
click at [798, 277] on div "Auto Bidder" at bounding box center [791, 270] width 84 height 19
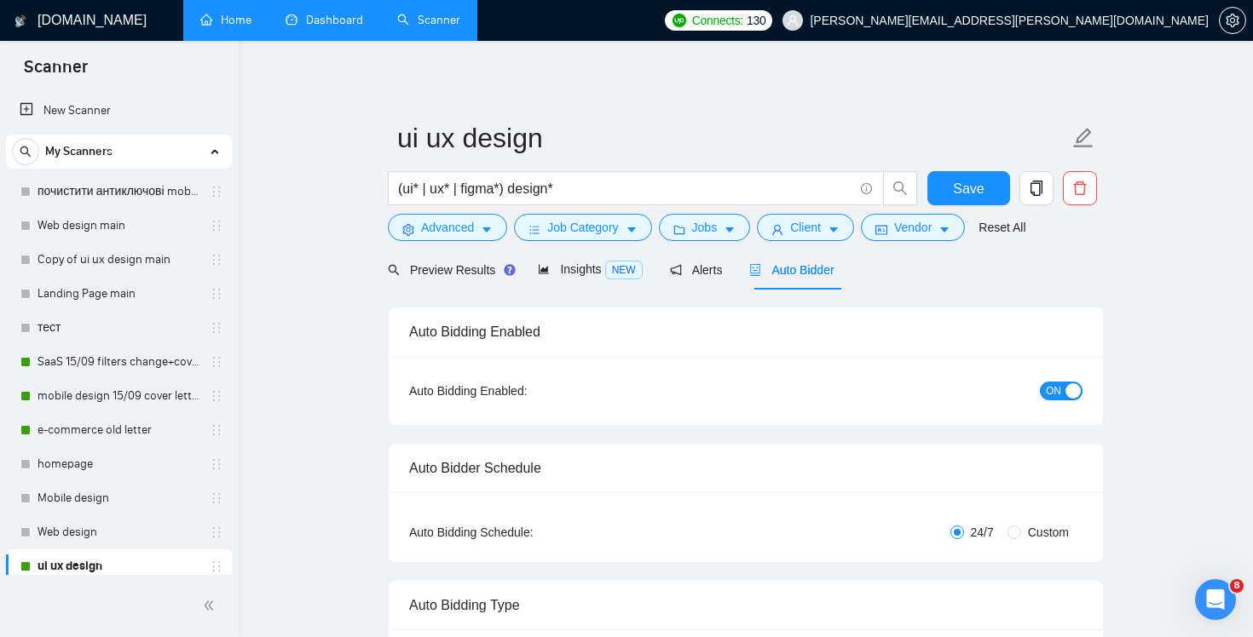
checkbox input "true"
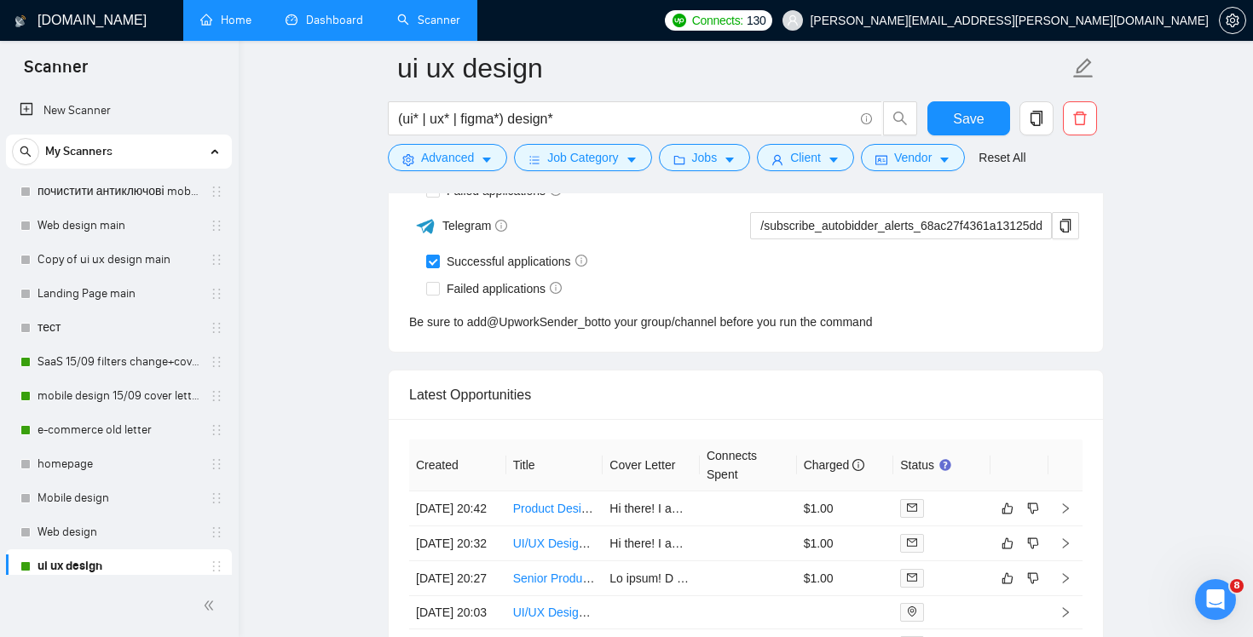
scroll to position [4462, 0]
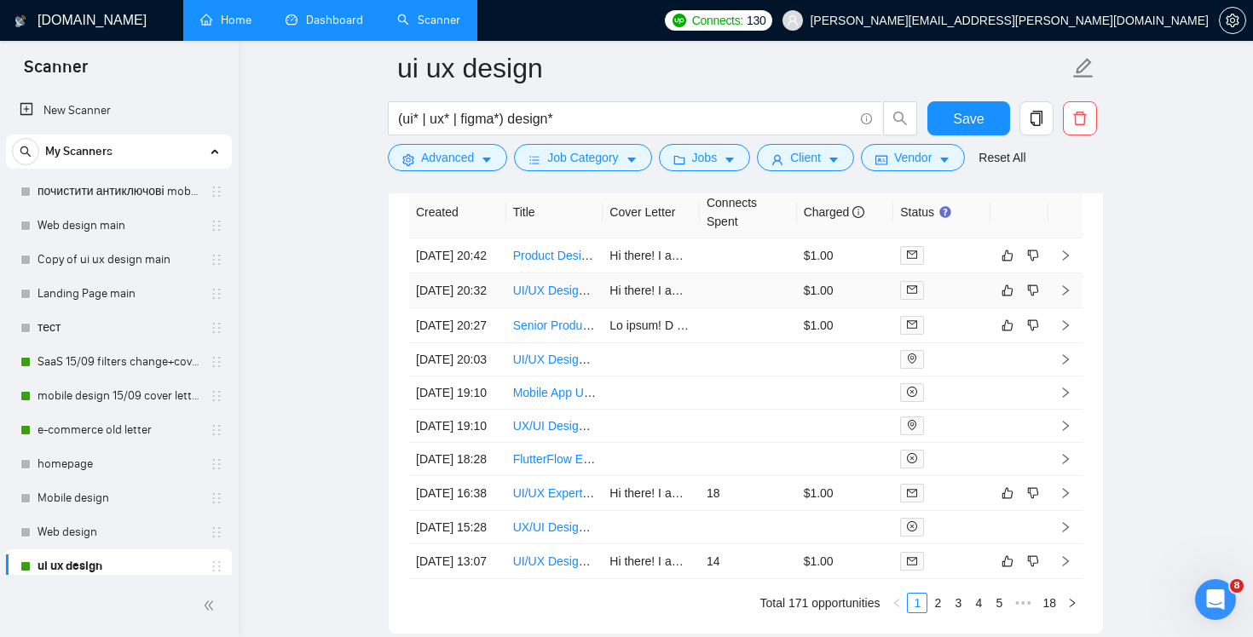
click at [758, 308] on td at bounding box center [748, 291] width 97 height 35
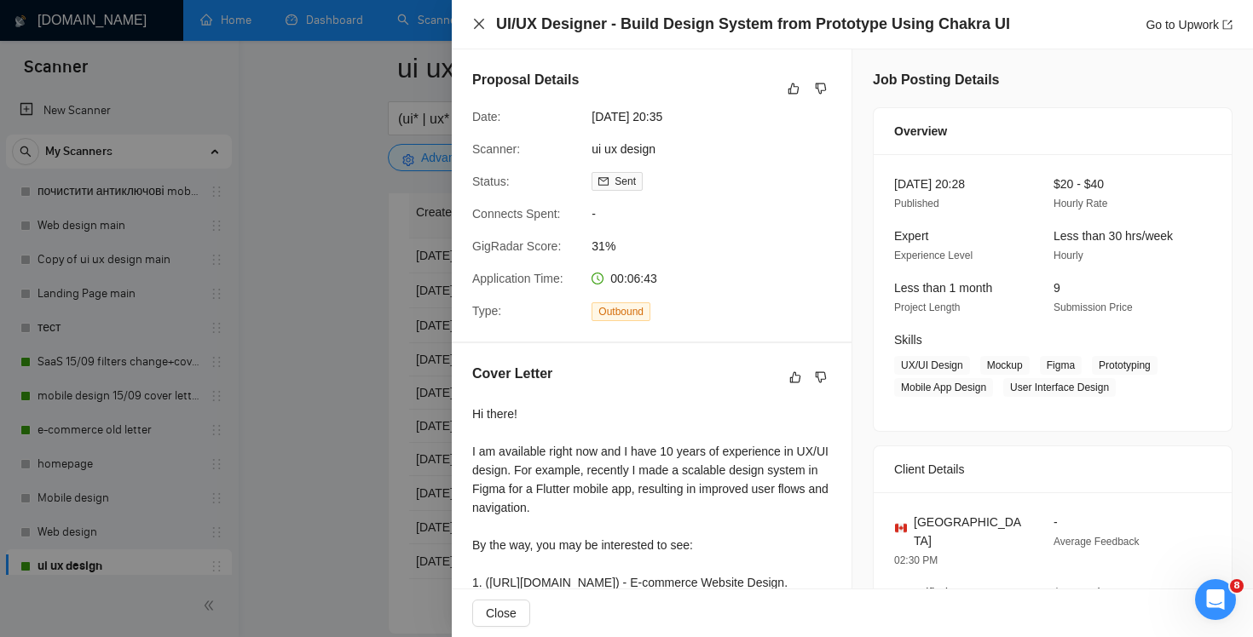
click at [473, 21] on icon "close" at bounding box center [479, 24] width 14 height 14
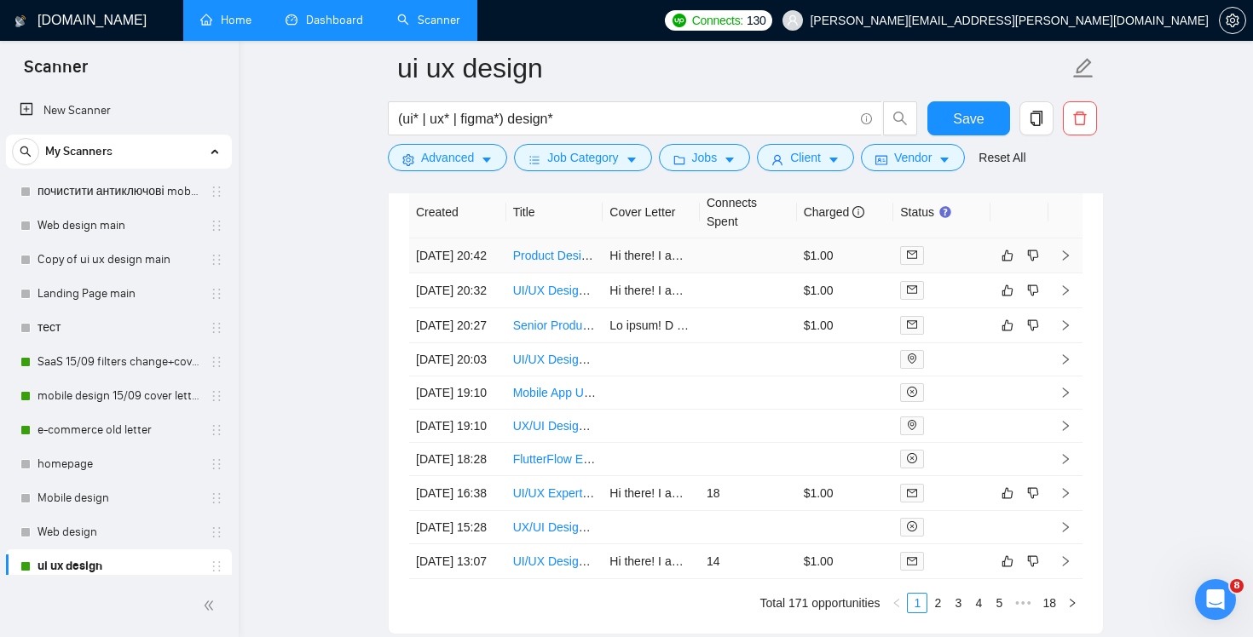
click at [771, 274] on td at bounding box center [748, 256] width 97 height 35
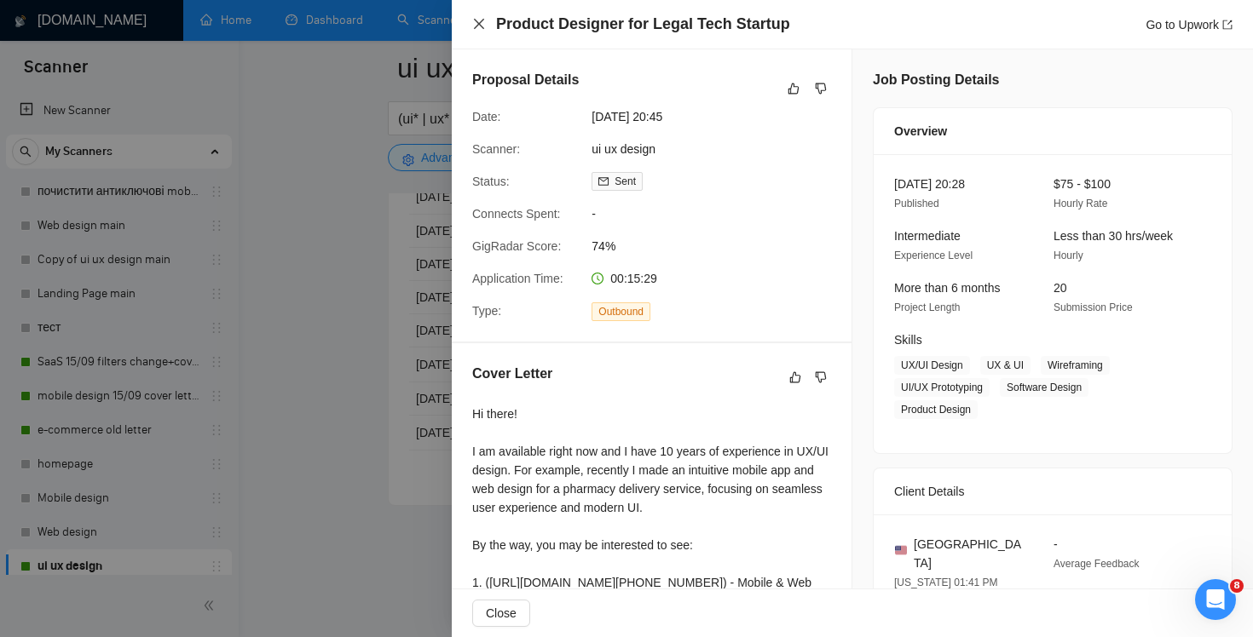
click at [484, 25] on icon "close" at bounding box center [479, 24] width 14 height 14
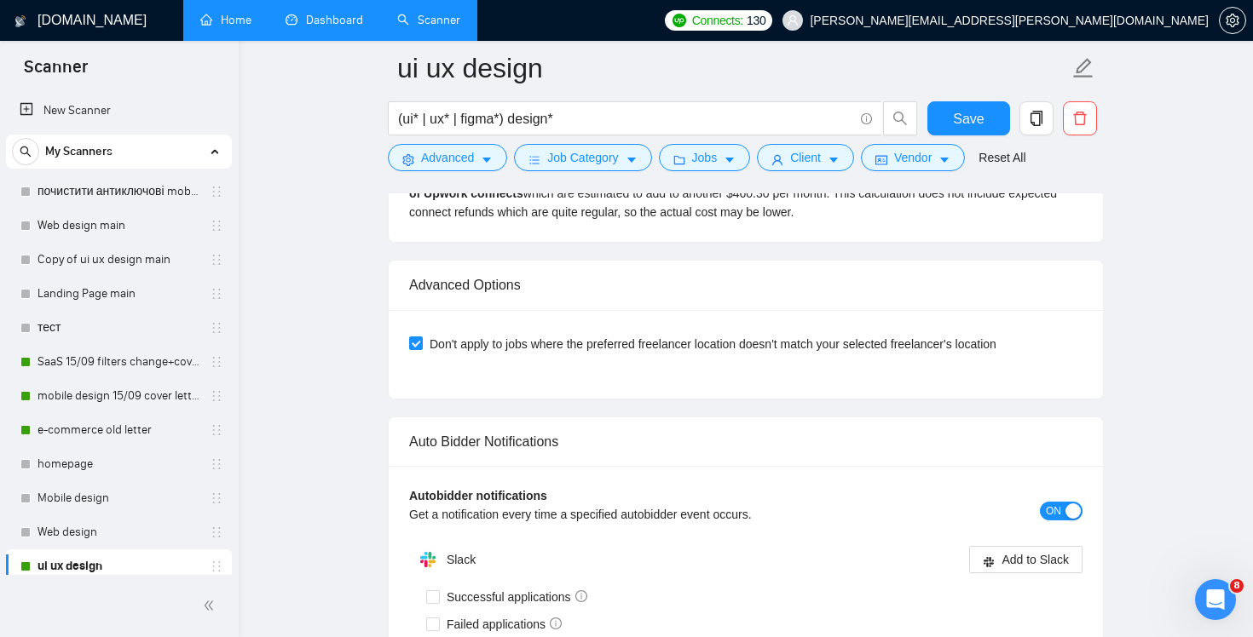
click at [231, 21] on link "Home" at bounding box center [225, 20] width 51 height 14
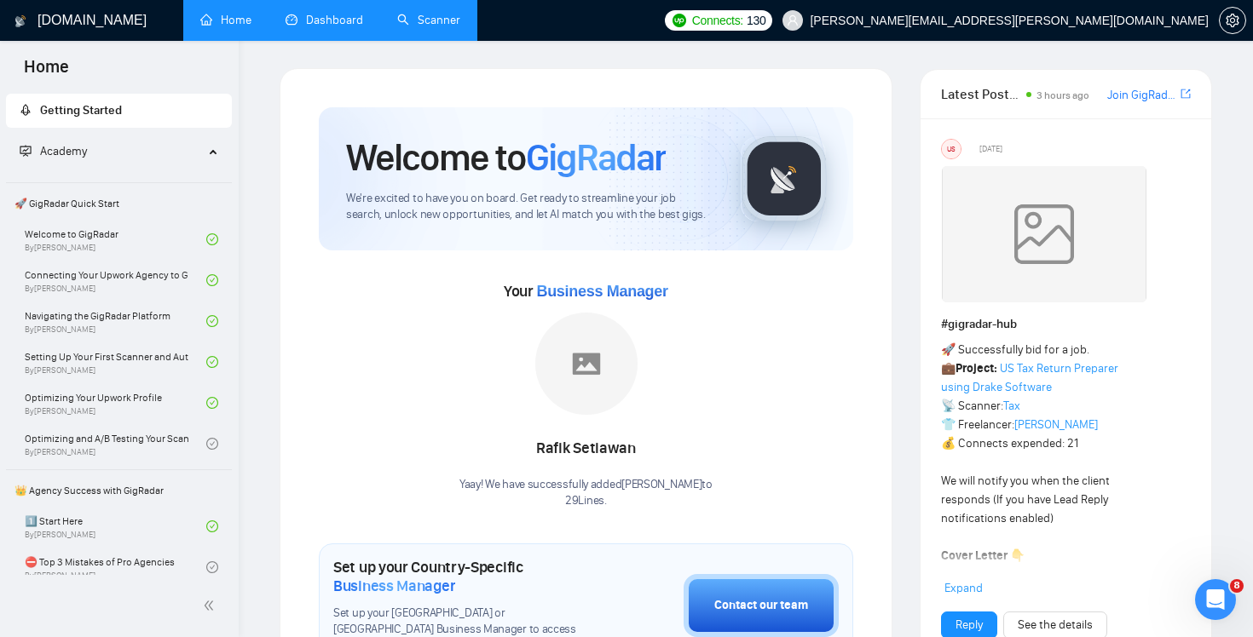
click at [345, 27] on link "Dashboard" at bounding box center [324, 20] width 78 height 14
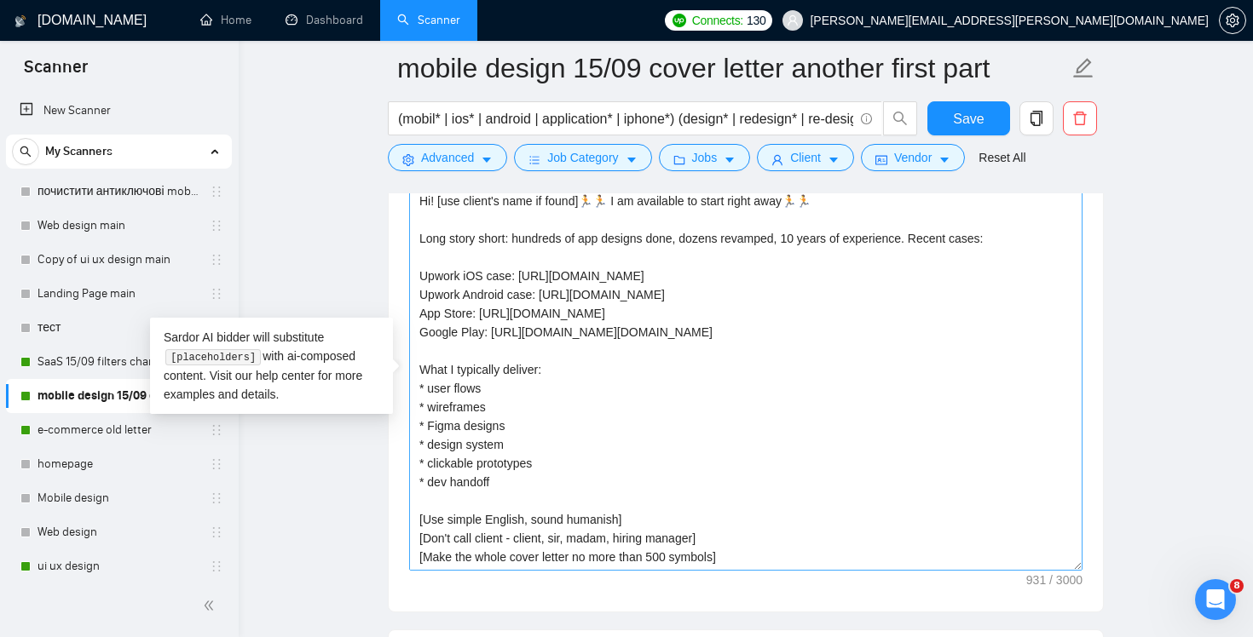
scroll to position [131, 0]
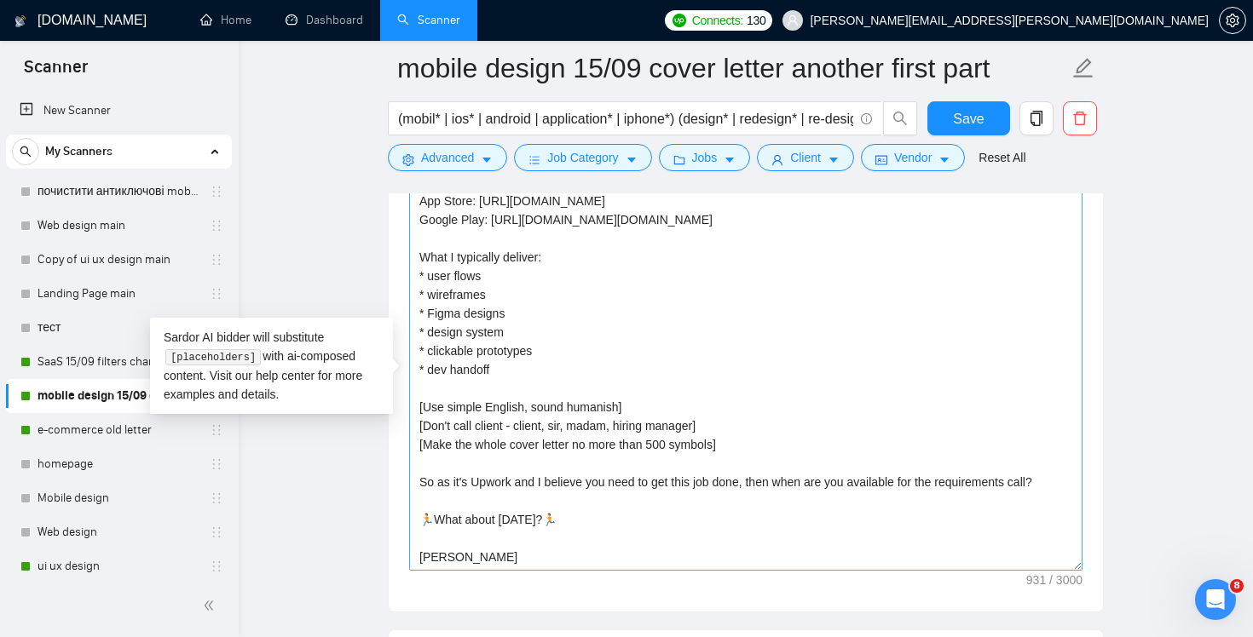
click at [721, 320] on textarea "Hi! [use client's name if found]🏃🏃 I am available to start right away🏃🏃 Long st…" at bounding box center [745, 378] width 673 height 383
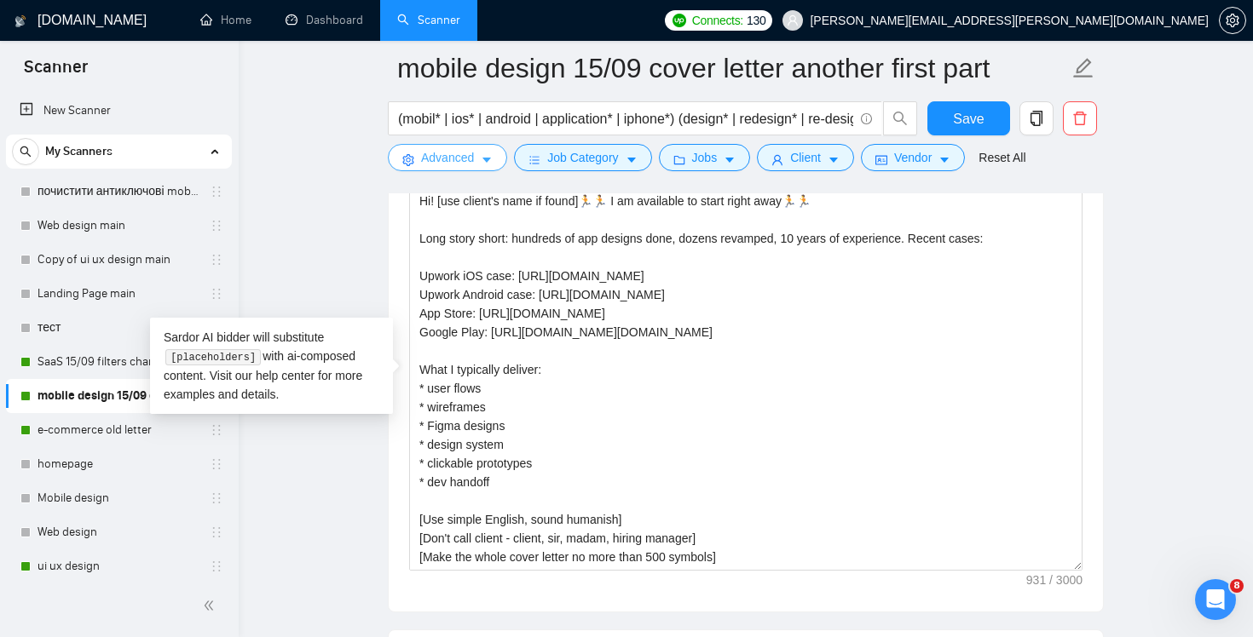
drag, startPoint x: 881, startPoint y: 336, endPoint x: 398, endPoint y: 169, distance: 511.2
click at [398, 169] on div "mobile design 15/09 cover letter another first part (mobil* | ios* | android | …" at bounding box center [746, 471] width 716 height 4667
click at [904, 315] on textarea "Hi! [use client's name if found]🏃🏃 I am available to start right away🏃🏃 Long st…" at bounding box center [745, 378] width 673 height 383
click at [55, 428] on link "e-commerce old letter" at bounding box center [118, 430] width 162 height 34
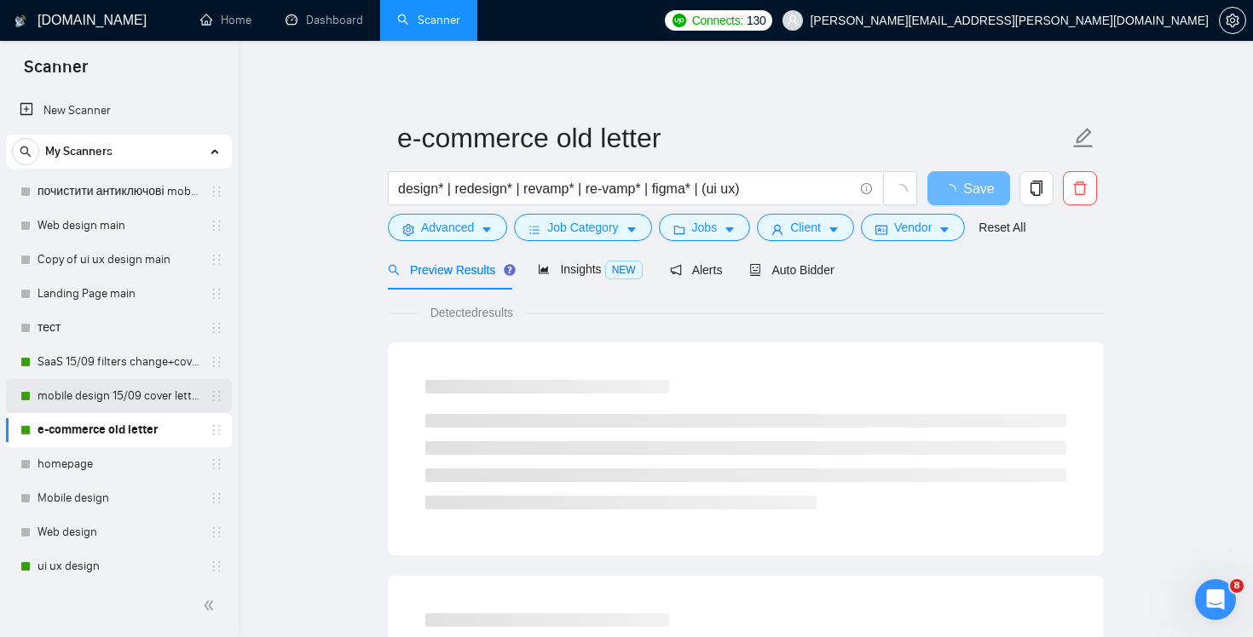
click at [133, 388] on link "mobile design 15/09 cover letter another first part" at bounding box center [118, 396] width 162 height 34
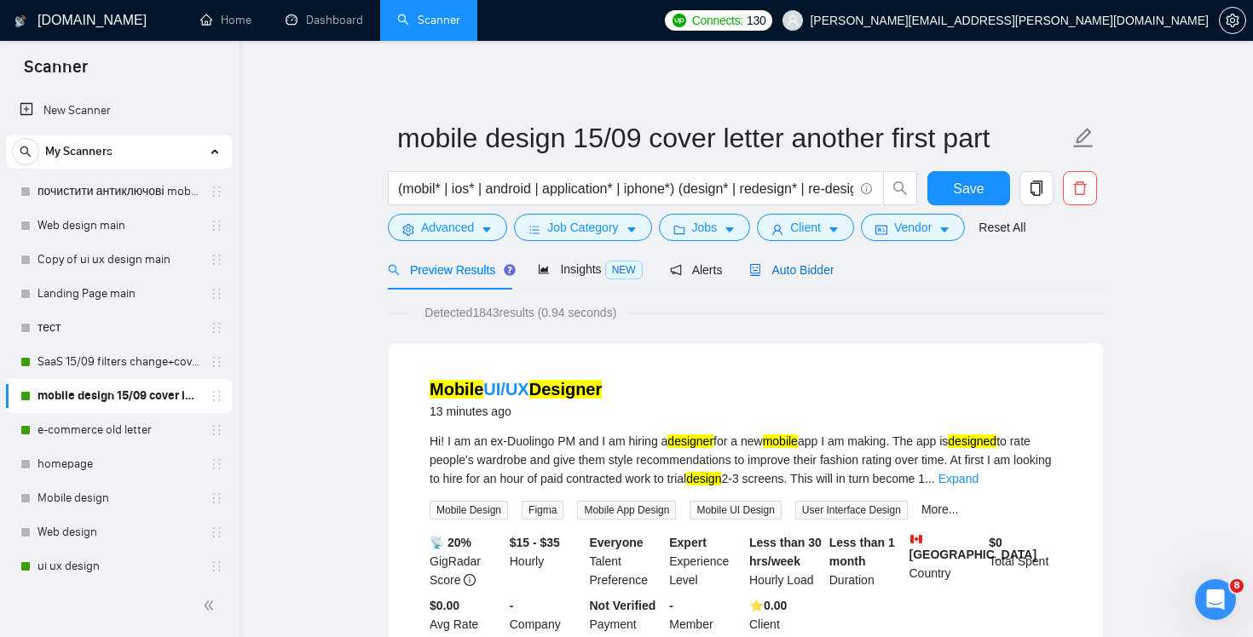
click at [812, 270] on span "Auto Bidder" at bounding box center [791, 270] width 84 height 14
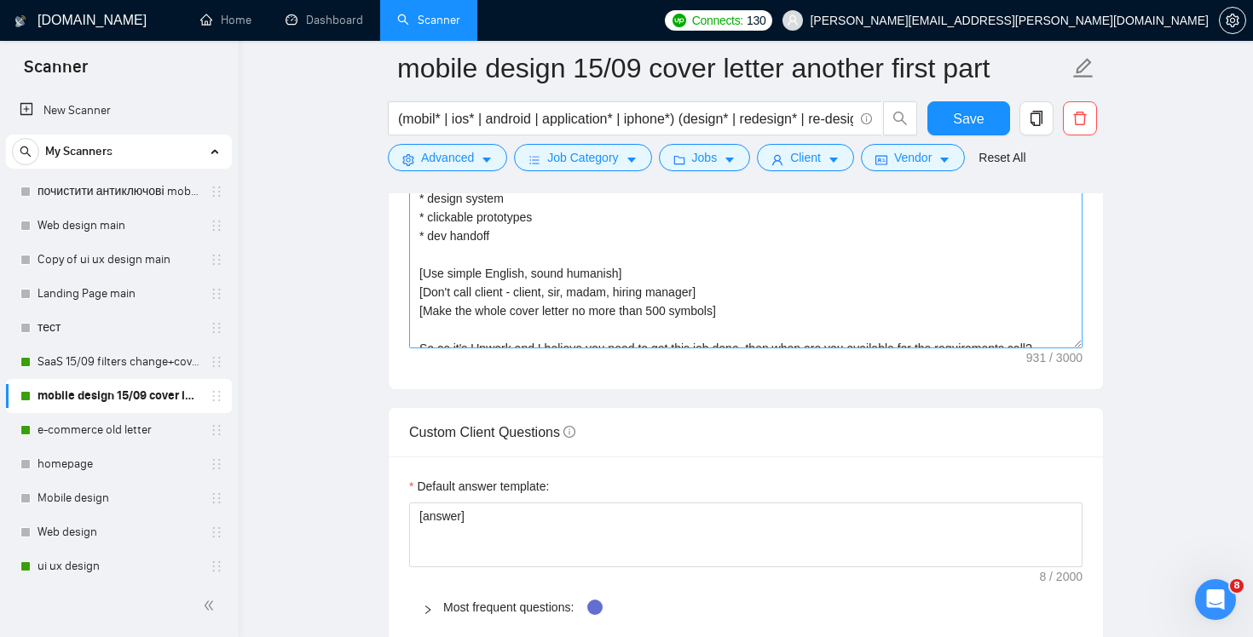
scroll to position [131, 0]
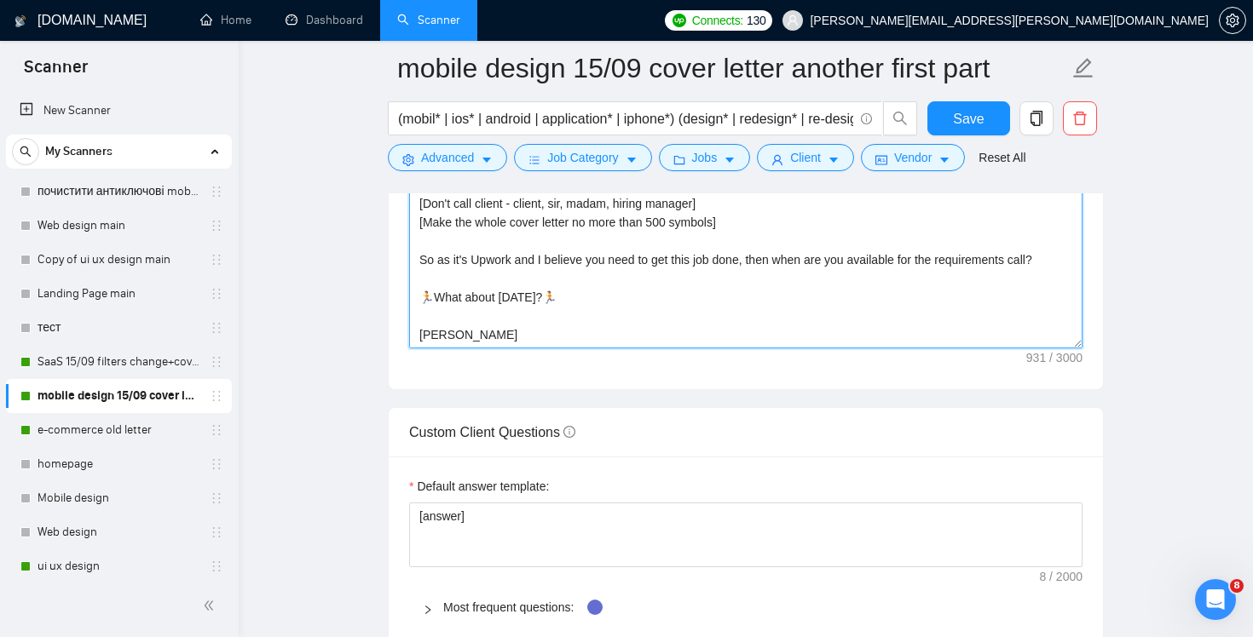
click at [425, 250] on textarea "Hi! [use client's name if found]🏃🏃 I am available to start right away🏃🏃 Long st…" at bounding box center [745, 156] width 673 height 383
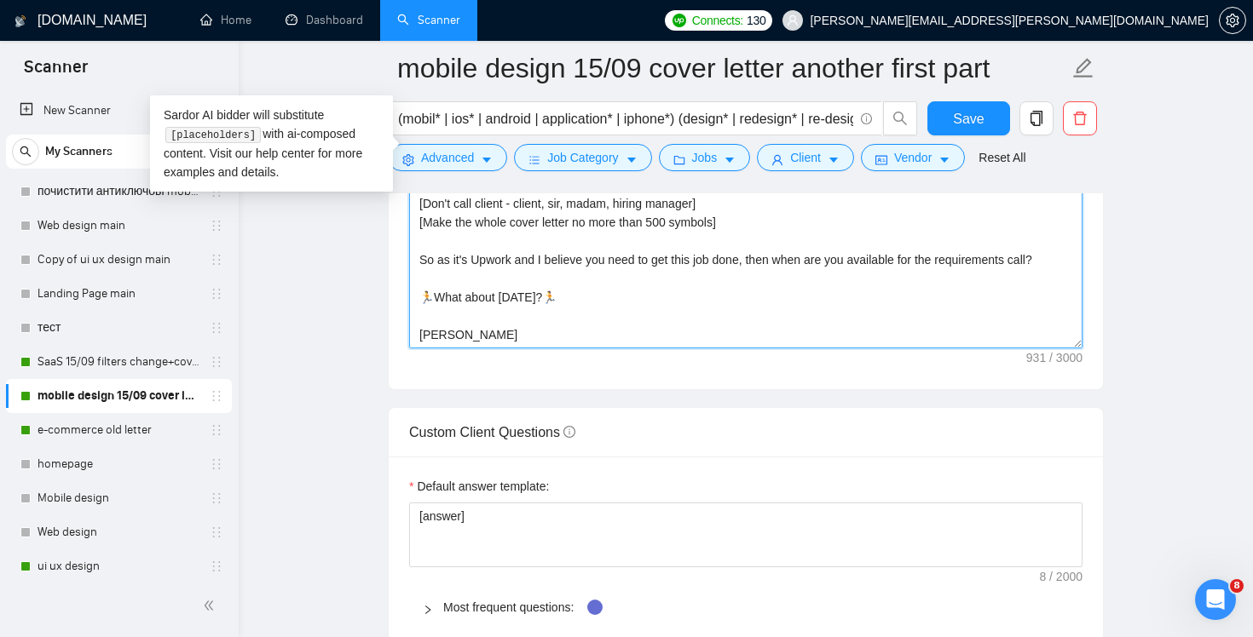
drag, startPoint x: 429, startPoint y: 258, endPoint x: 395, endPoint y: 239, distance: 39.6
click at [395, 239] on div "Cover letter template: Hi! [use client's name if found]🏃🏃 I am available to sta…" at bounding box center [746, 154] width 714 height 470
click at [630, 308] on textarea "Hi! [use client's name if found]🏃🏃 I am available to start right away🏃🏃 Long st…" at bounding box center [745, 156] width 673 height 383
click at [620, 287] on textarea "Hi! [use client's name if found]🏃🏃 I am available to start right away🏃🏃 Long st…" at bounding box center [745, 156] width 673 height 383
drag, startPoint x: 594, startPoint y: 280, endPoint x: 584, endPoint y: 279, distance: 10.3
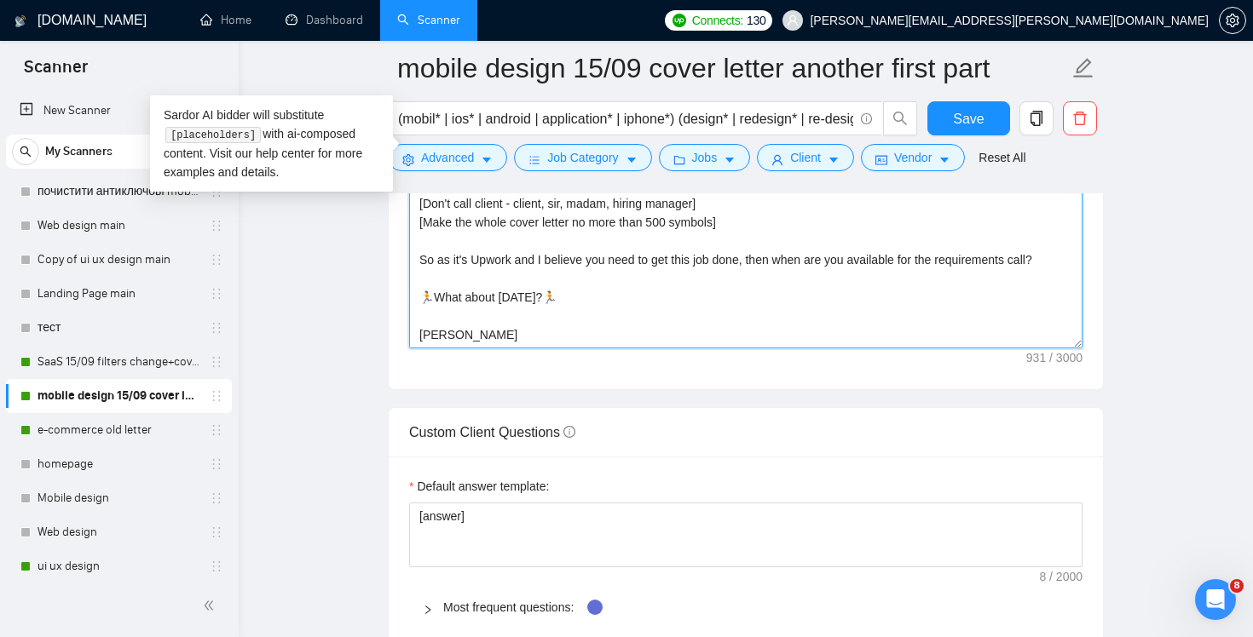
click at [584, 280] on textarea "Hi! [use client's name if found]🏃🏃 I am available to start right away🏃🏃 Long st…" at bounding box center [745, 156] width 673 height 383
click at [418, 240] on textarea "Hi! [use client's name if found]🏃🏃 I am available to start right away🏃🏃 Long st…" at bounding box center [745, 156] width 673 height 383
